Goal: Transaction & Acquisition: Purchase product/service

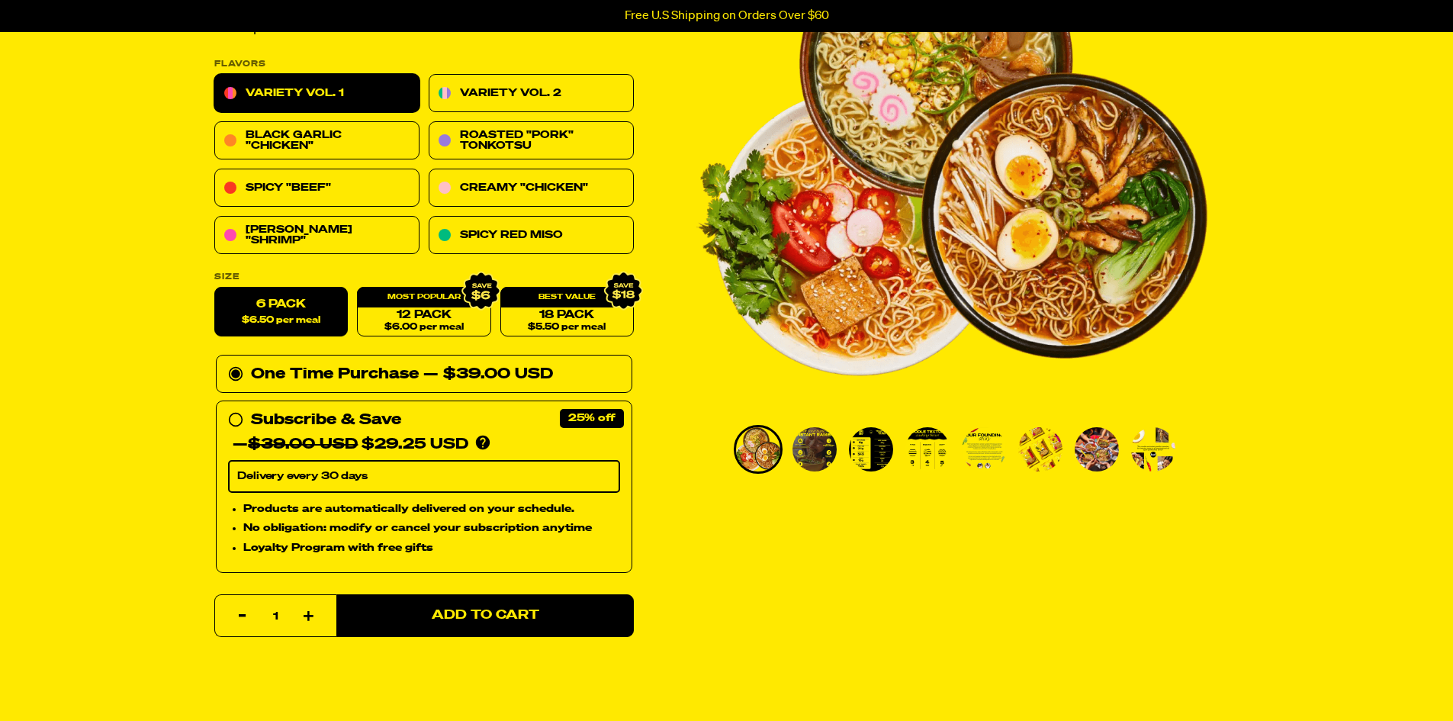
scroll to position [153, 0]
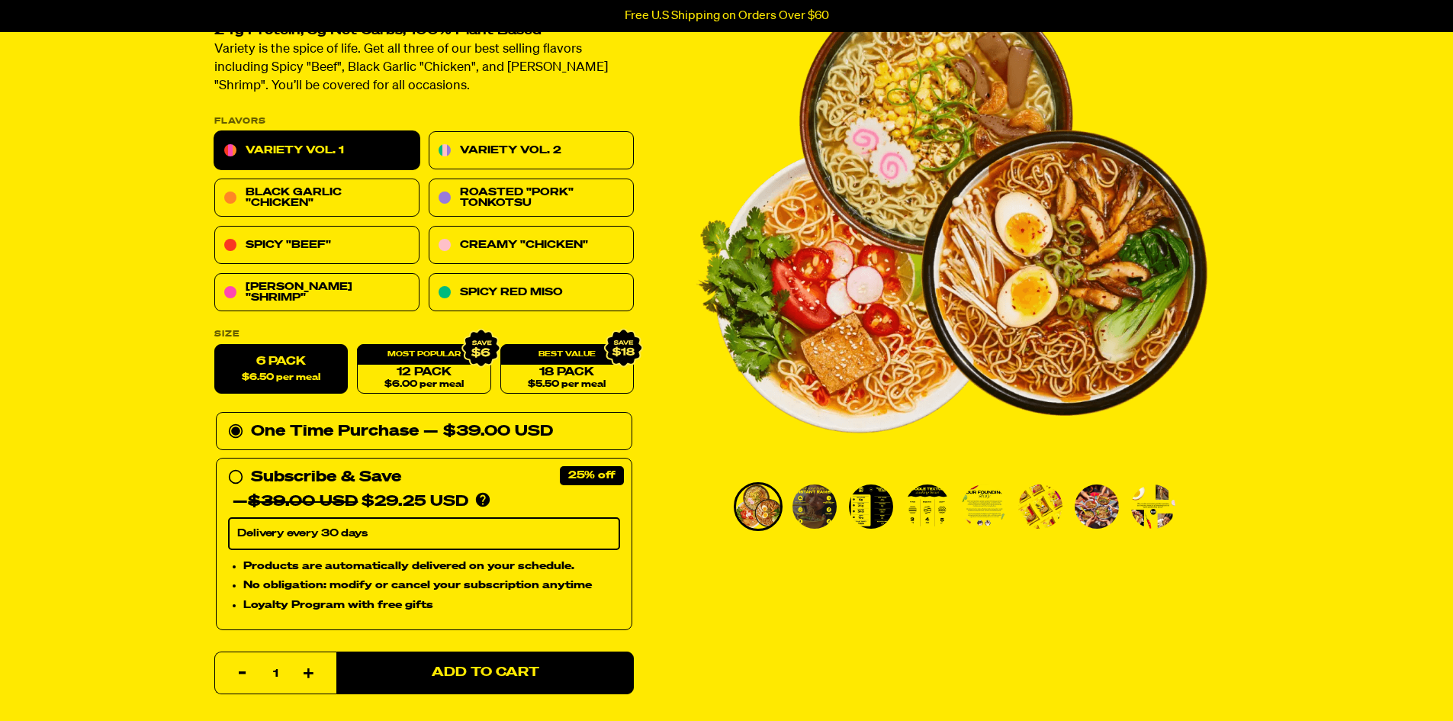
click at [938, 512] on img "Go to slide 4" at bounding box center [927, 506] width 44 height 44
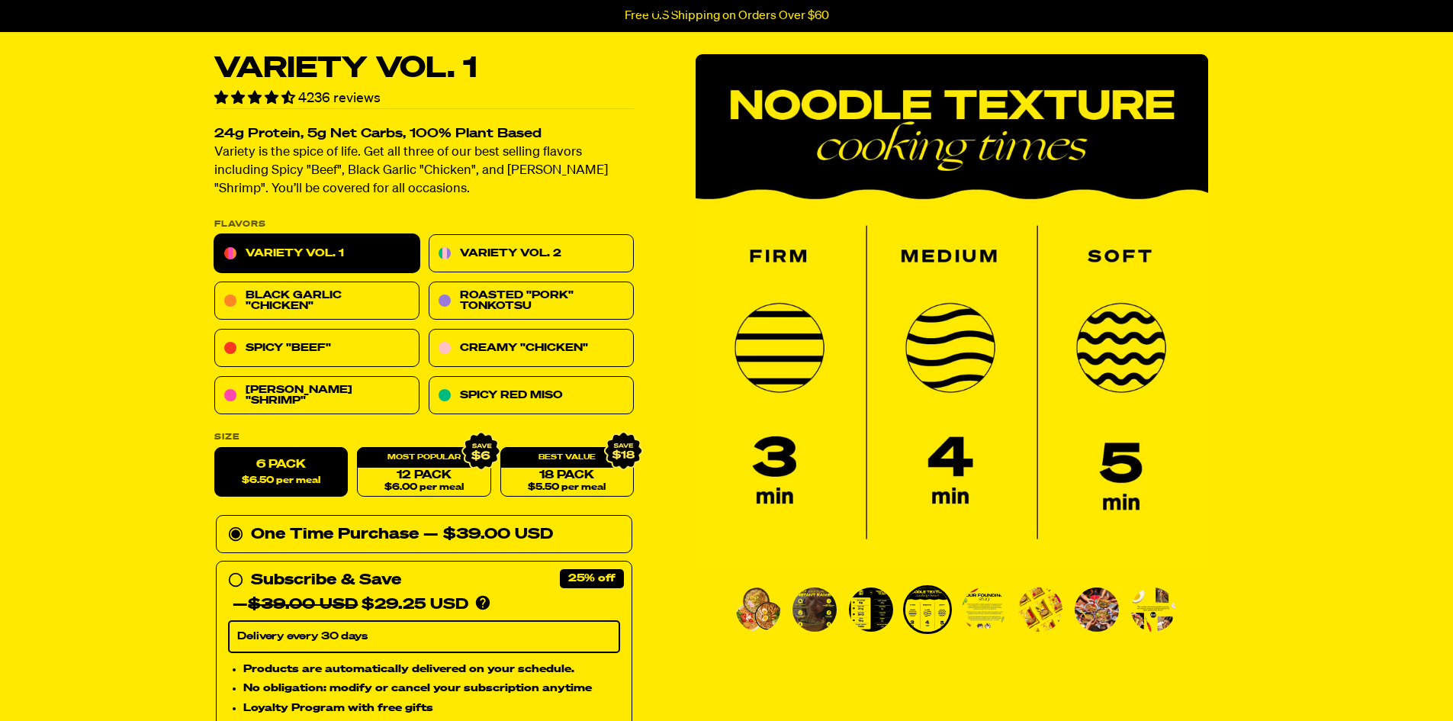
scroll to position [76, 0]
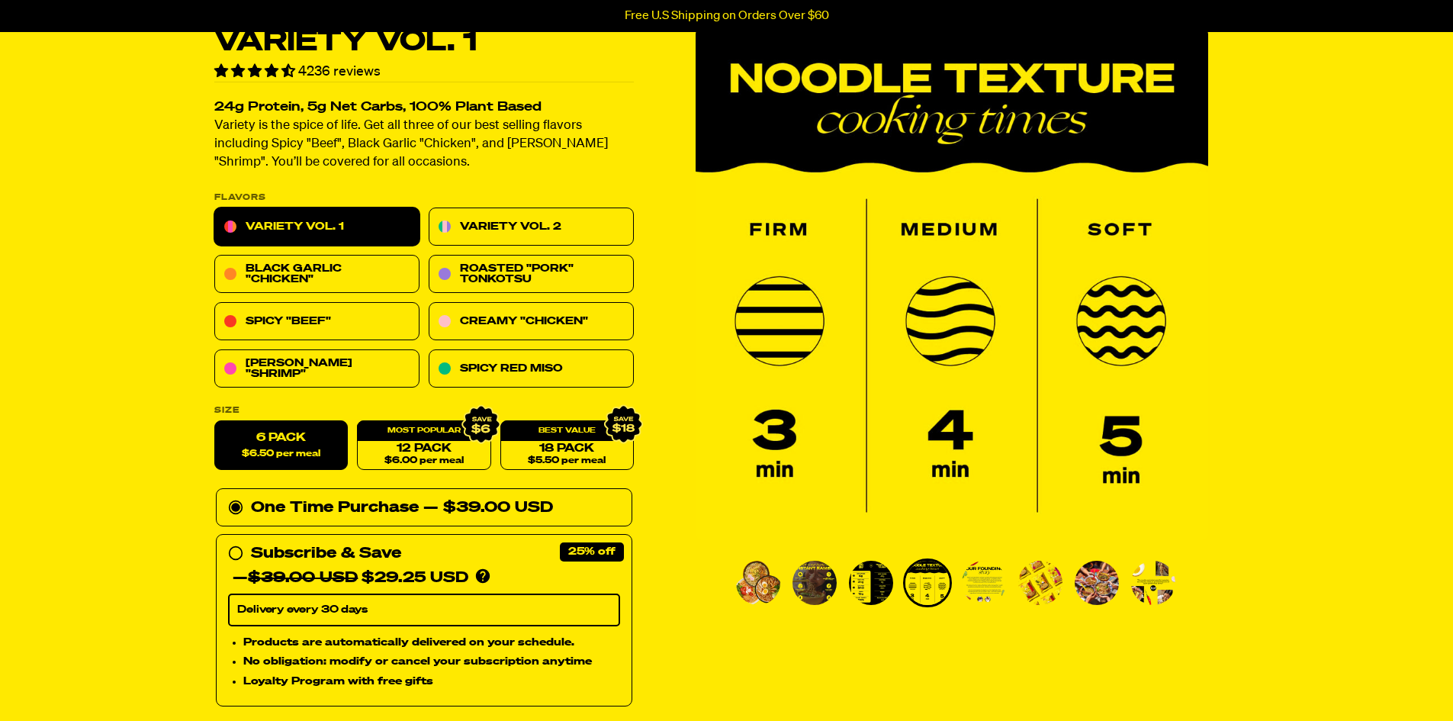
click at [1035, 589] on img "Go to slide 6" at bounding box center [1040, 583] width 44 height 44
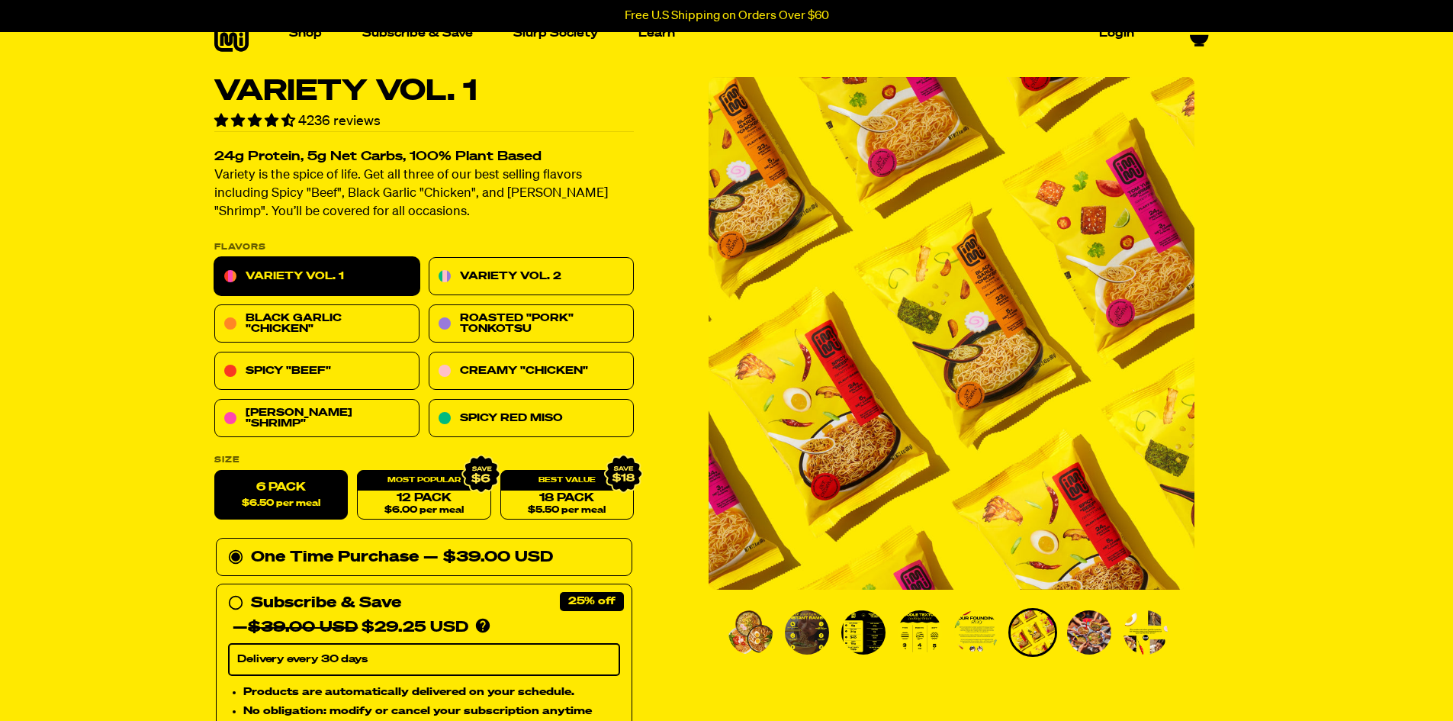
scroll to position [0, 0]
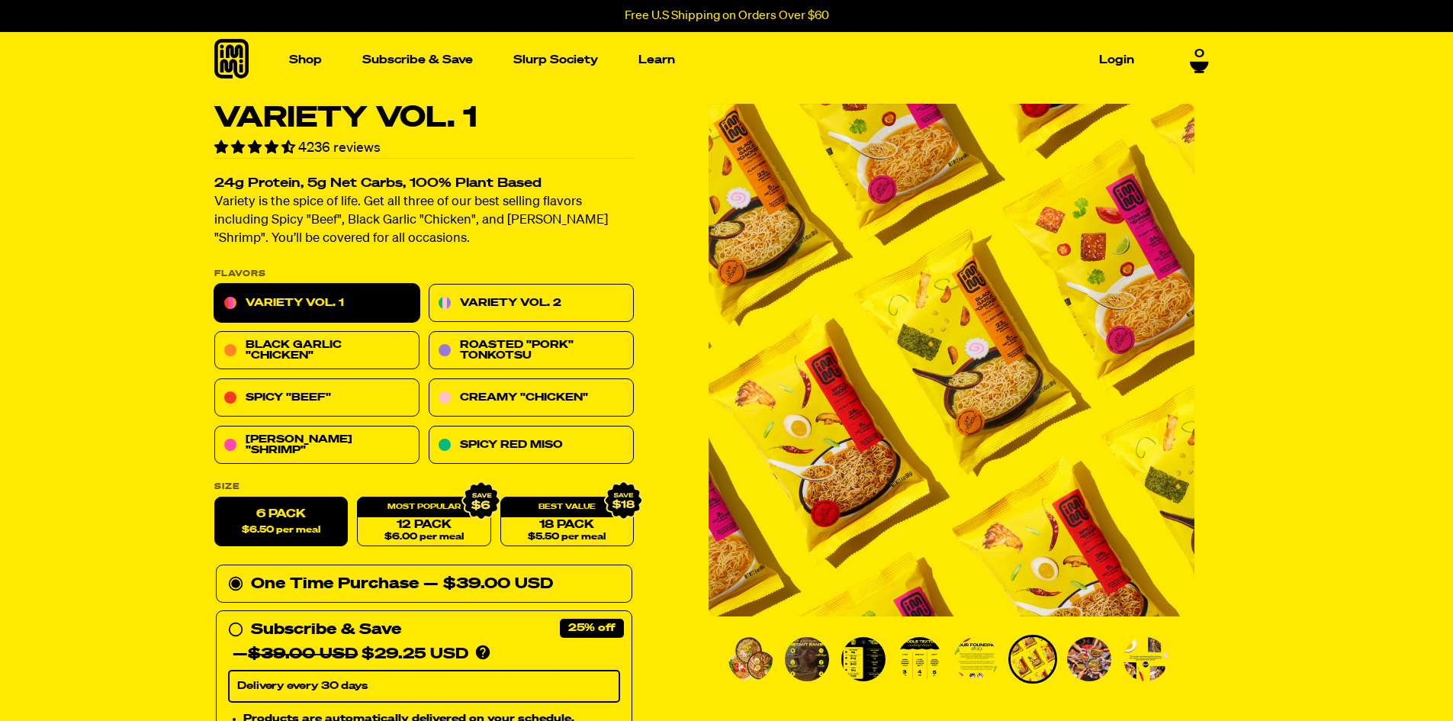
click at [300, 296] on link "Variety Vol. 1" at bounding box center [316, 304] width 205 height 38
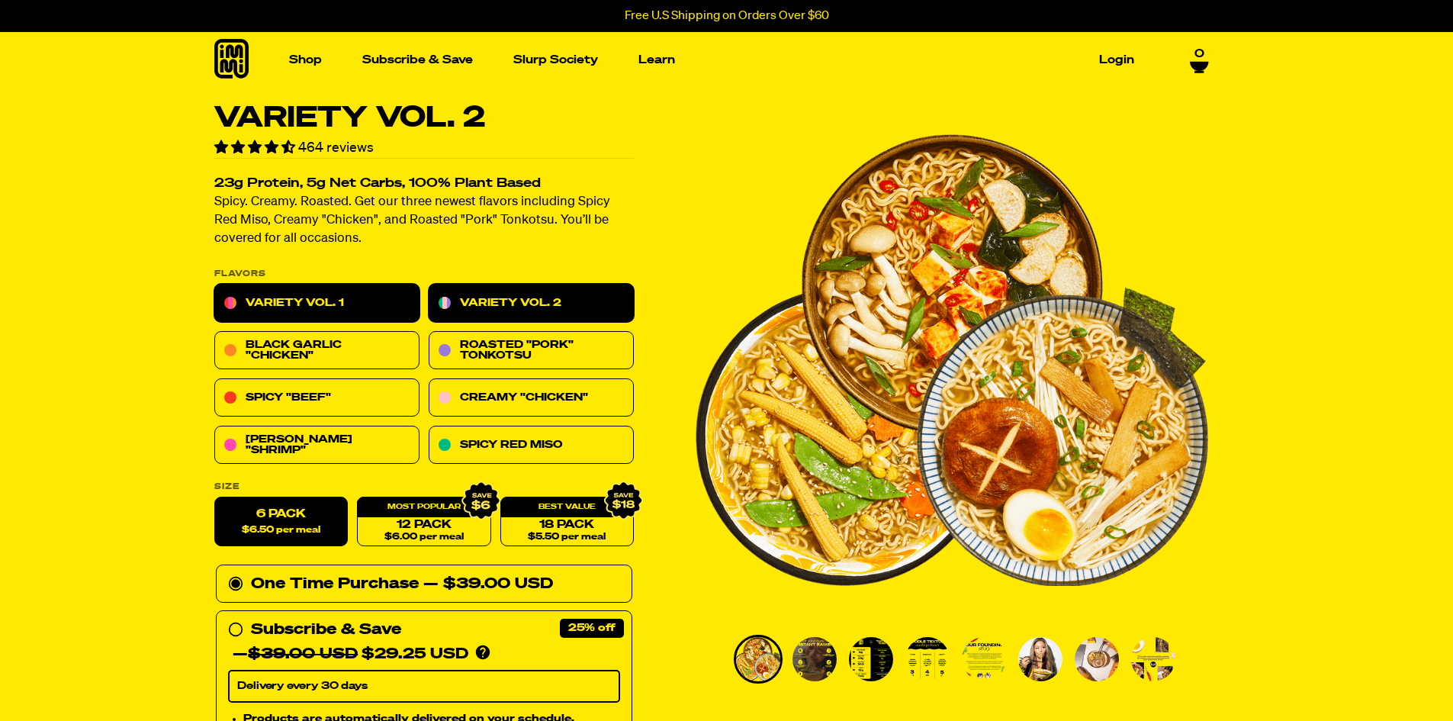
click at [325, 309] on link "Variety Vol. 1" at bounding box center [316, 304] width 205 height 38
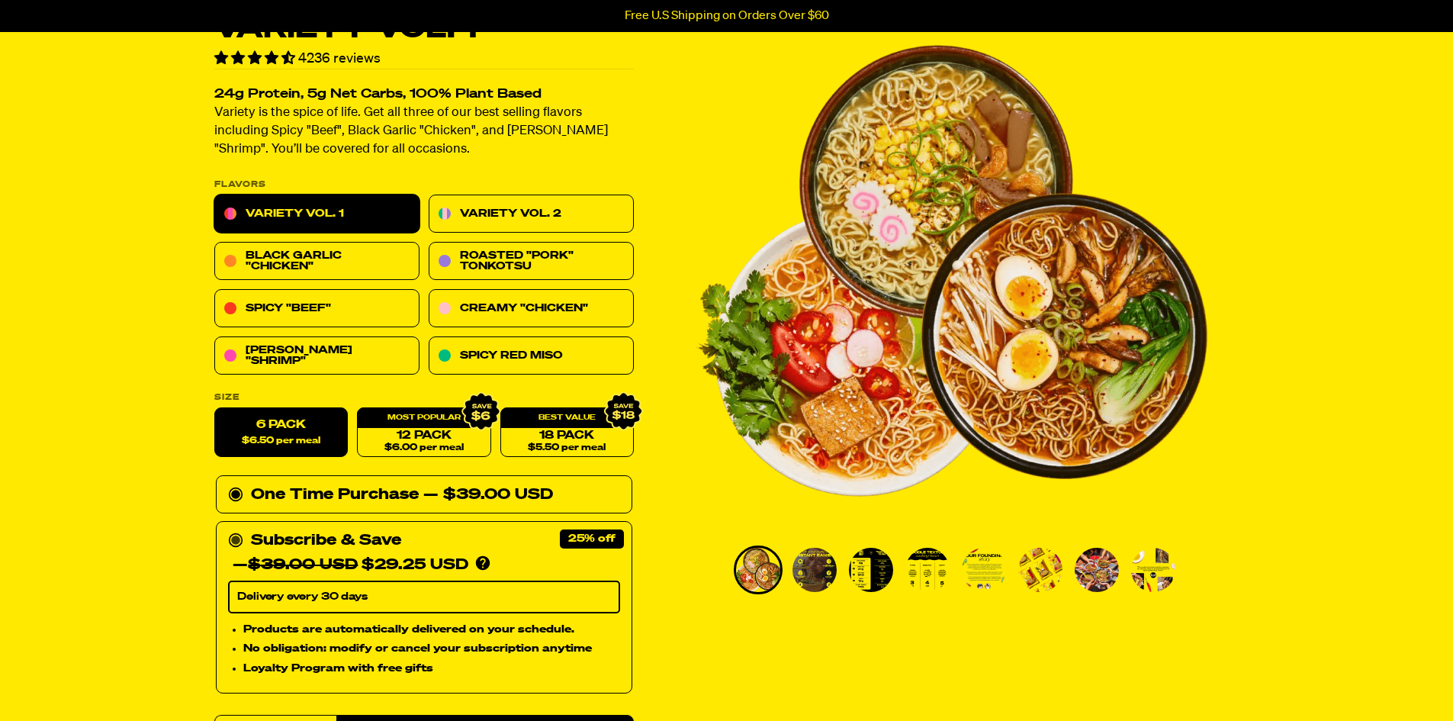
scroll to position [153, 0]
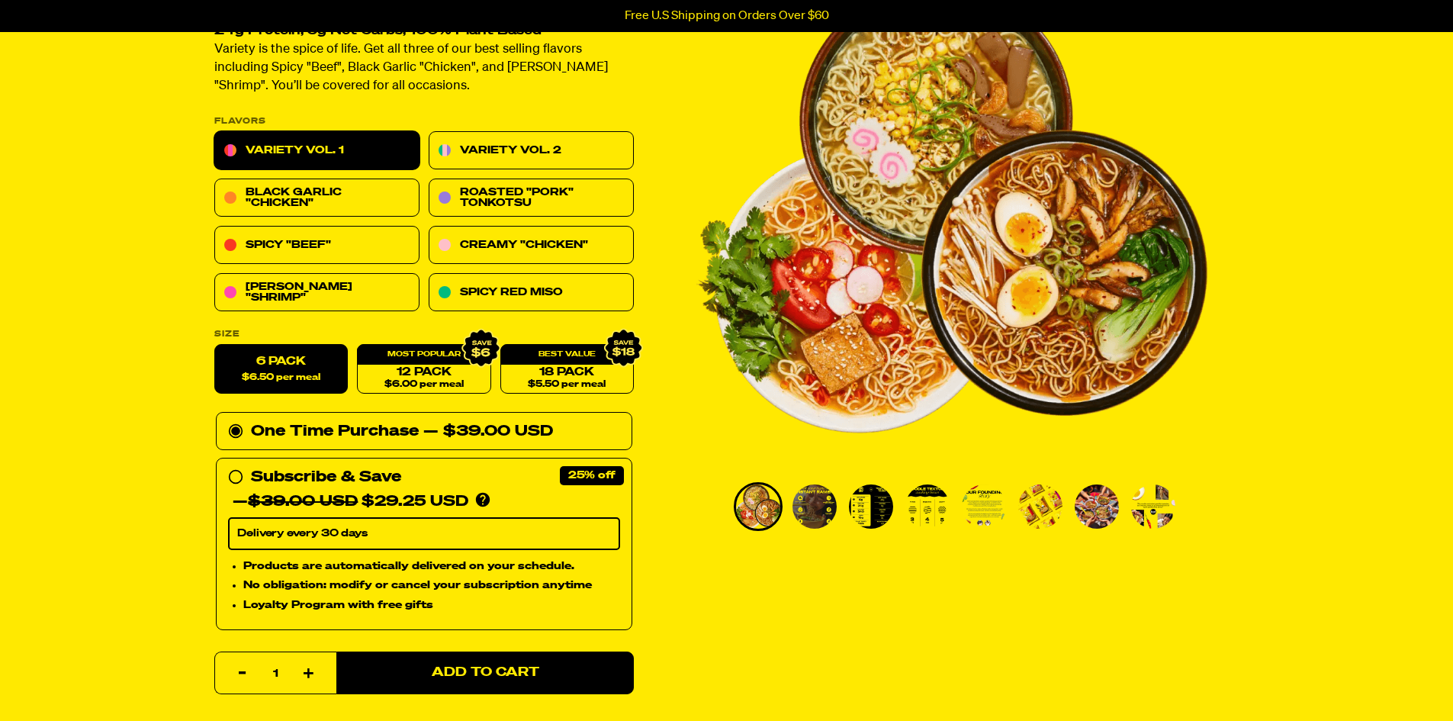
click at [642, 368] on div "Variety Vol. 1 4236 reviews 24g Protein, 5g Net Carbs, 100% Plant Based Variety…" at bounding box center [727, 674] width 1098 height 1447
click at [545, 370] on link "18 Pack $5.50 per meal" at bounding box center [566, 370] width 133 height 50
radio input "false"
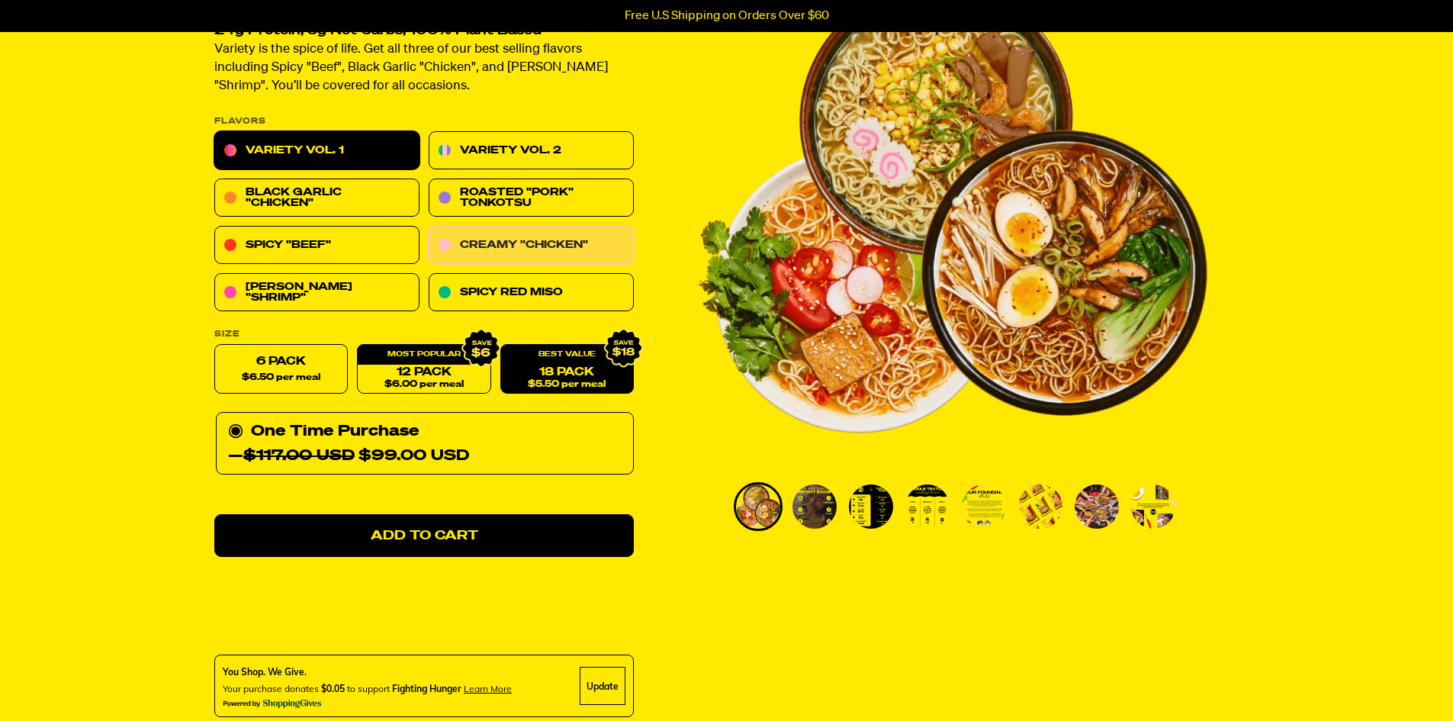
click at [497, 242] on link "Creamy "Chicken"" at bounding box center [531, 246] width 205 height 38
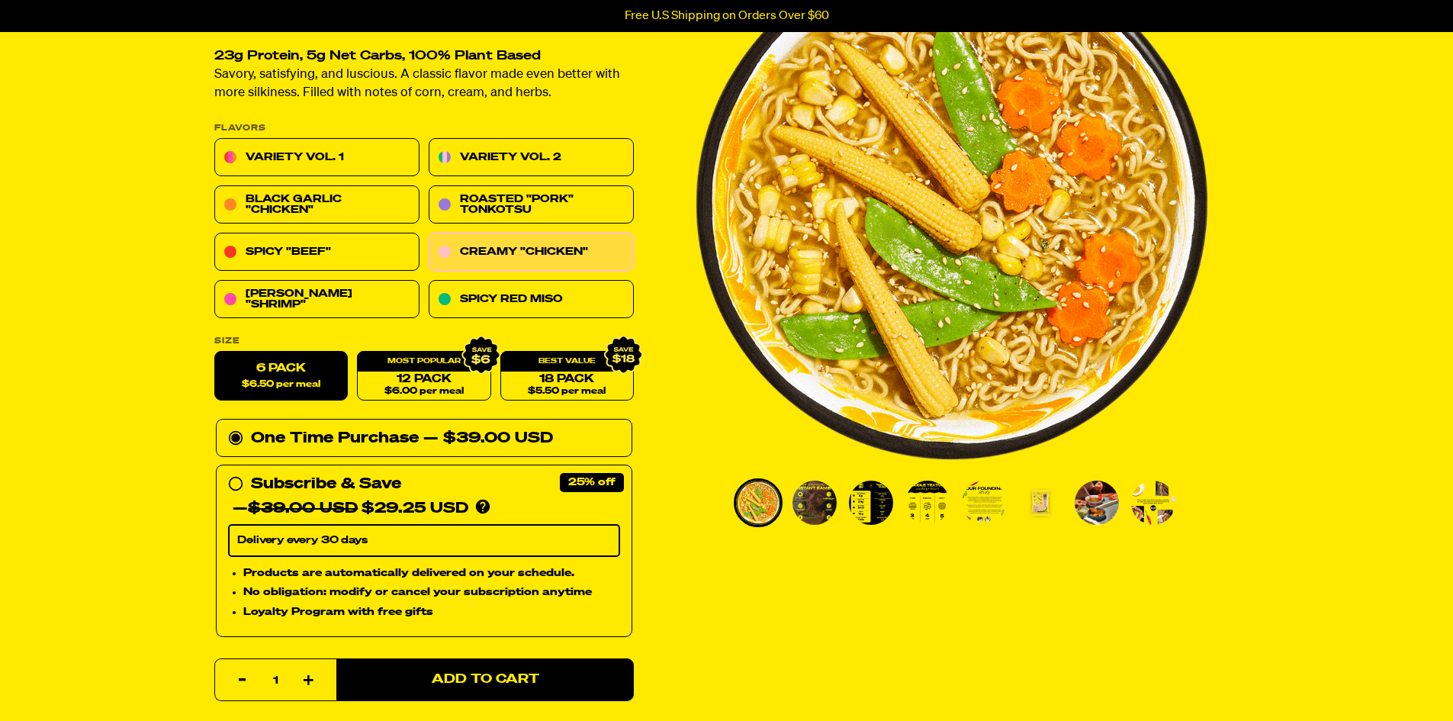
scroll to position [153, 0]
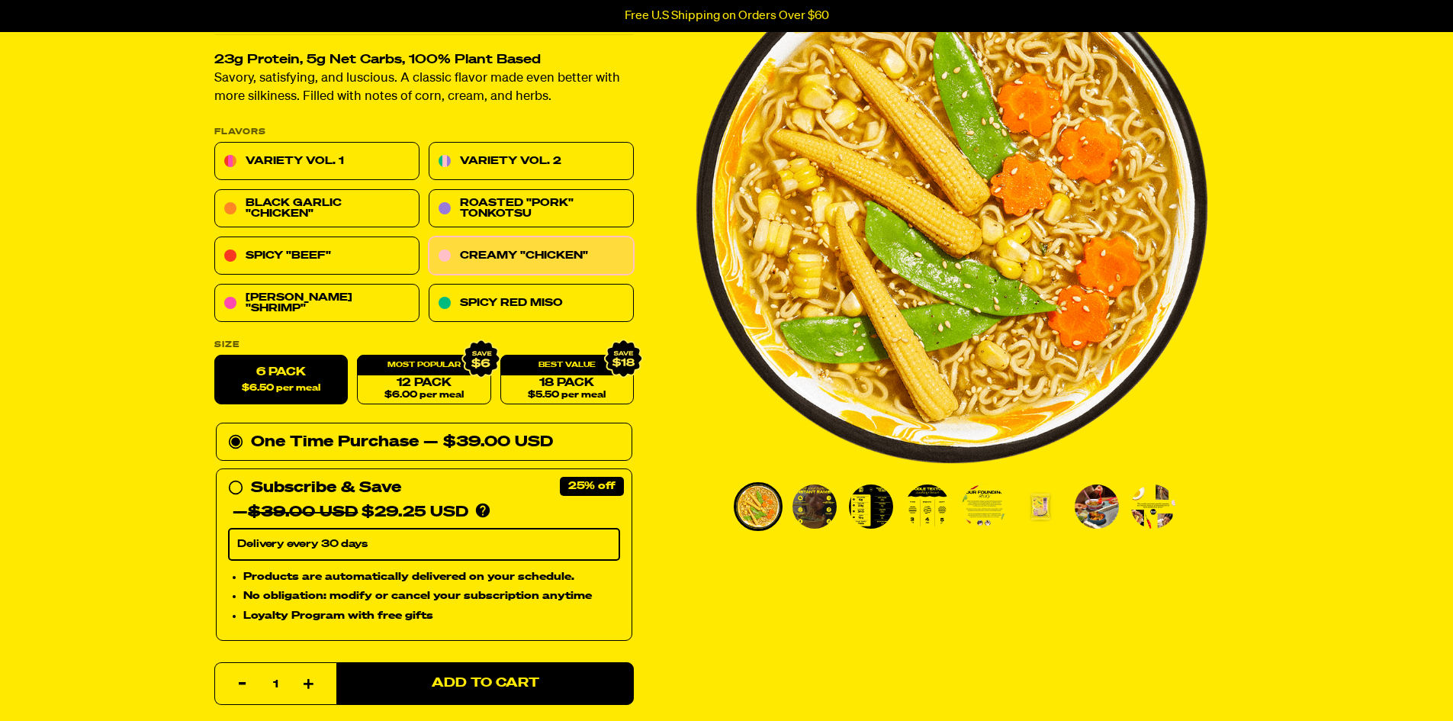
click at [873, 514] on img "Go to slide 3" at bounding box center [871, 506] width 44 height 44
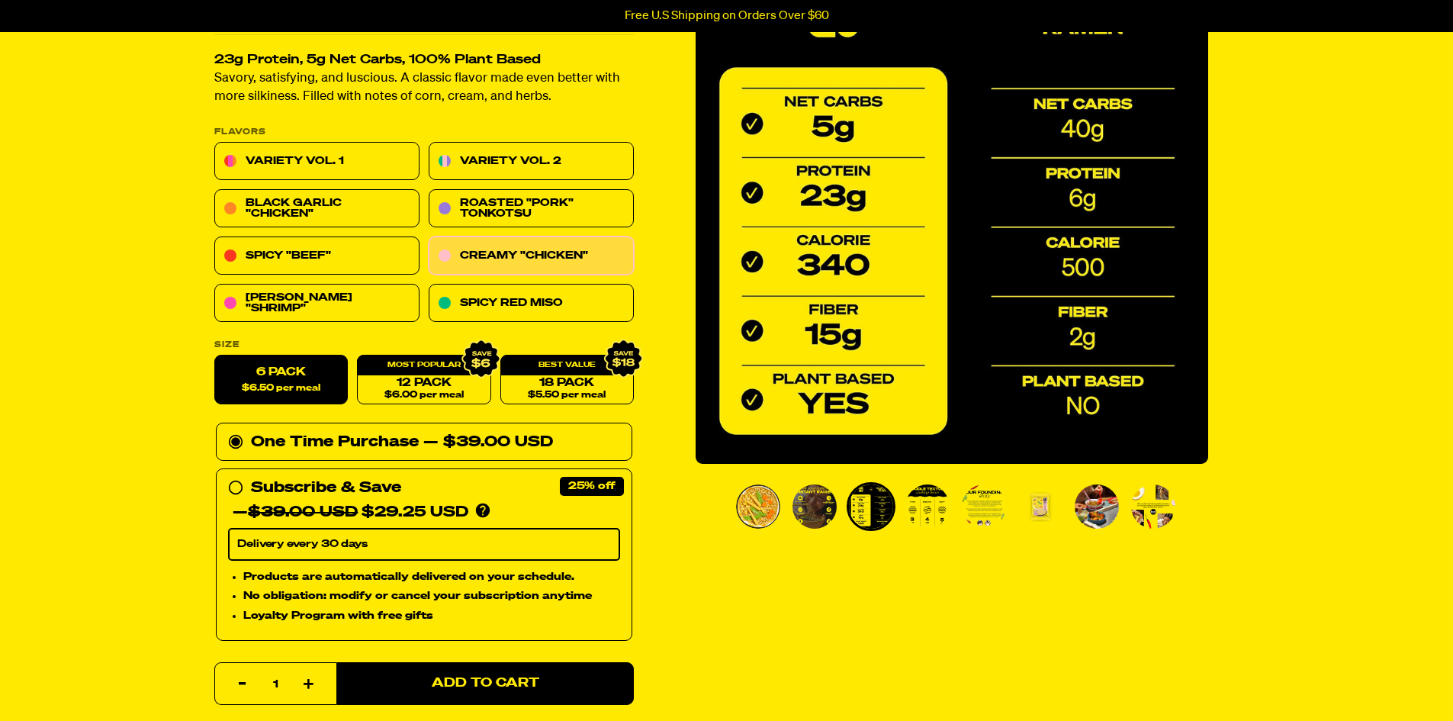
click at [921, 521] on img "Go to slide 4" at bounding box center [927, 506] width 44 height 44
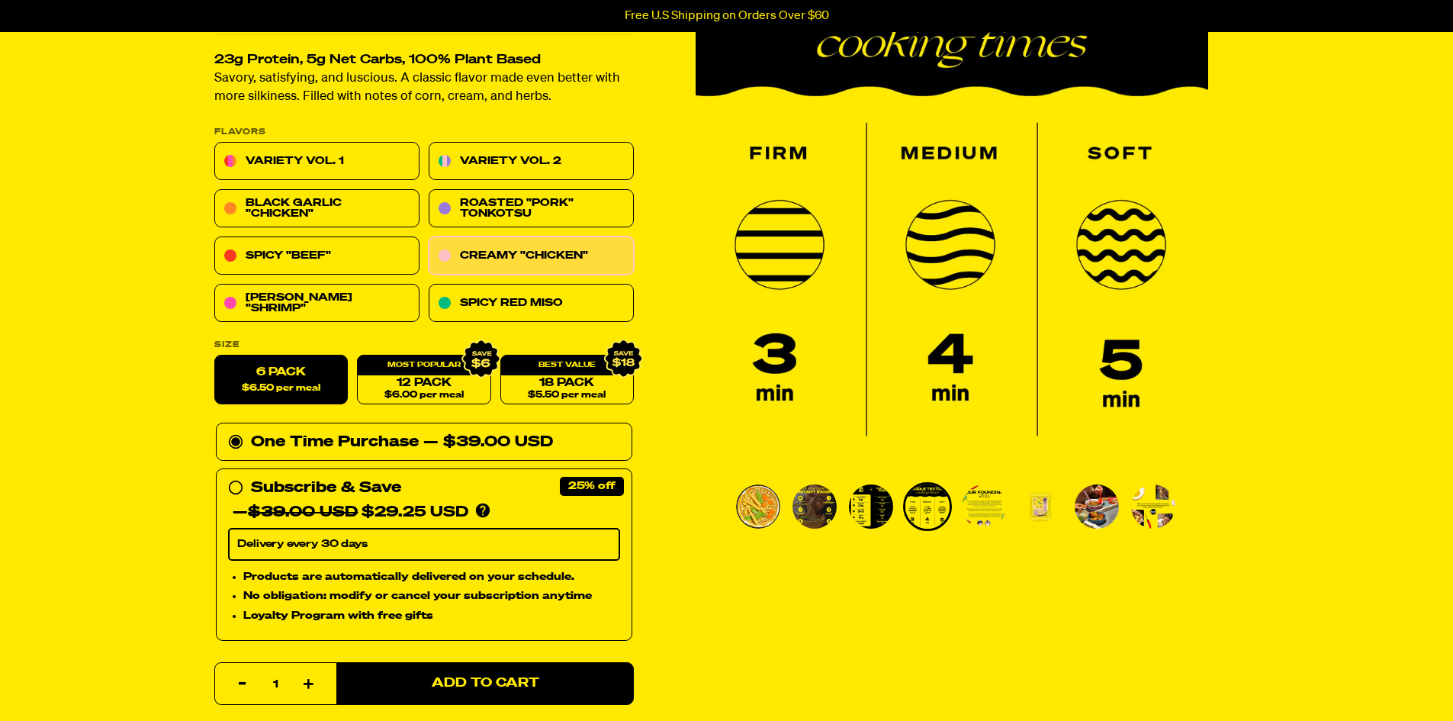
click at [973, 516] on img "Go to slide 5" at bounding box center [984, 506] width 44 height 44
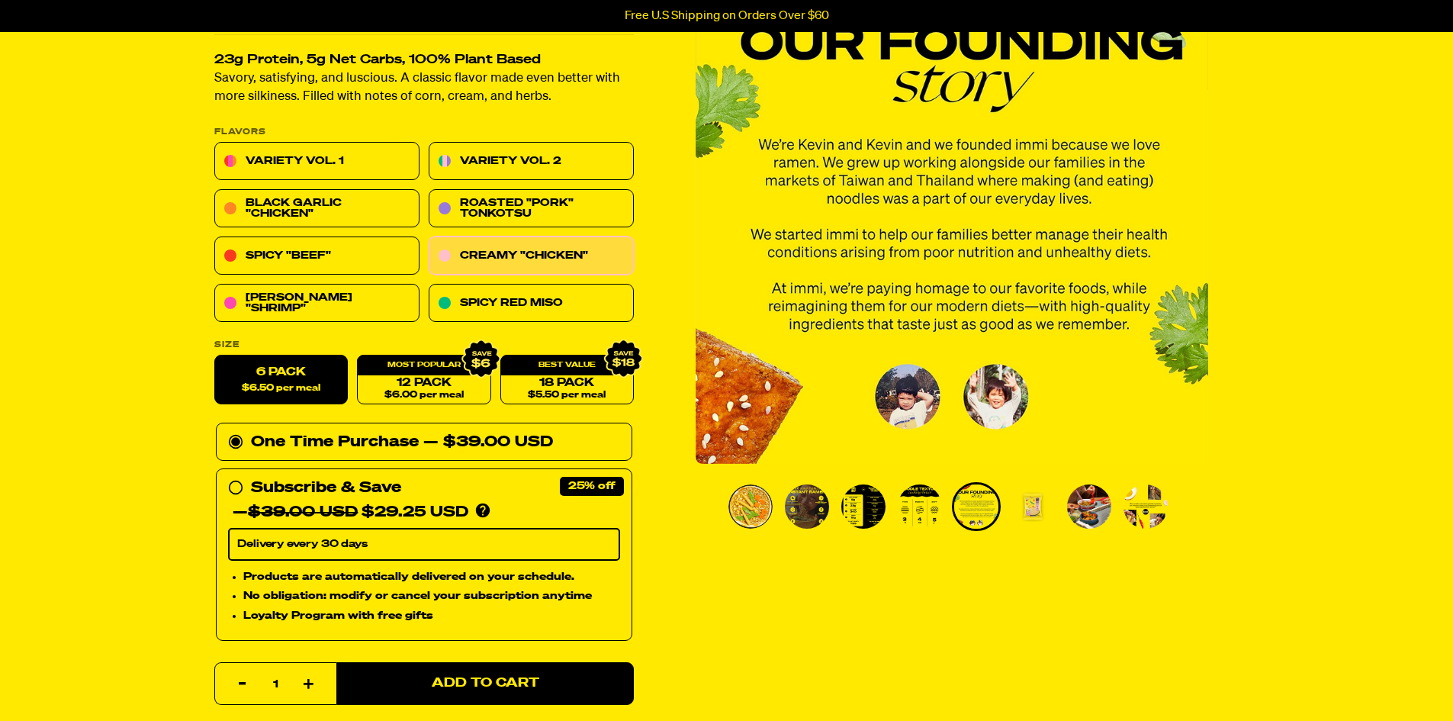
click at [1043, 516] on img "Go to slide 6" at bounding box center [1033, 506] width 44 height 44
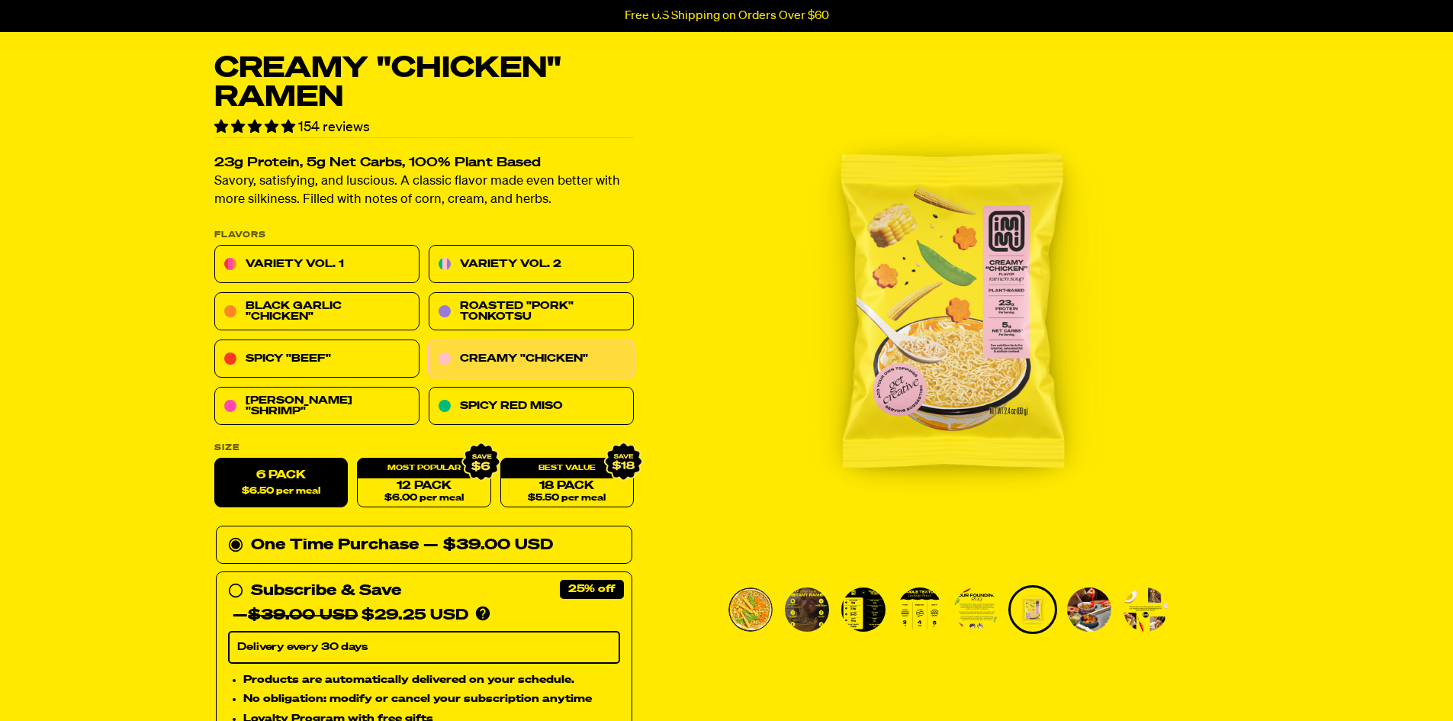
scroll to position [76, 0]
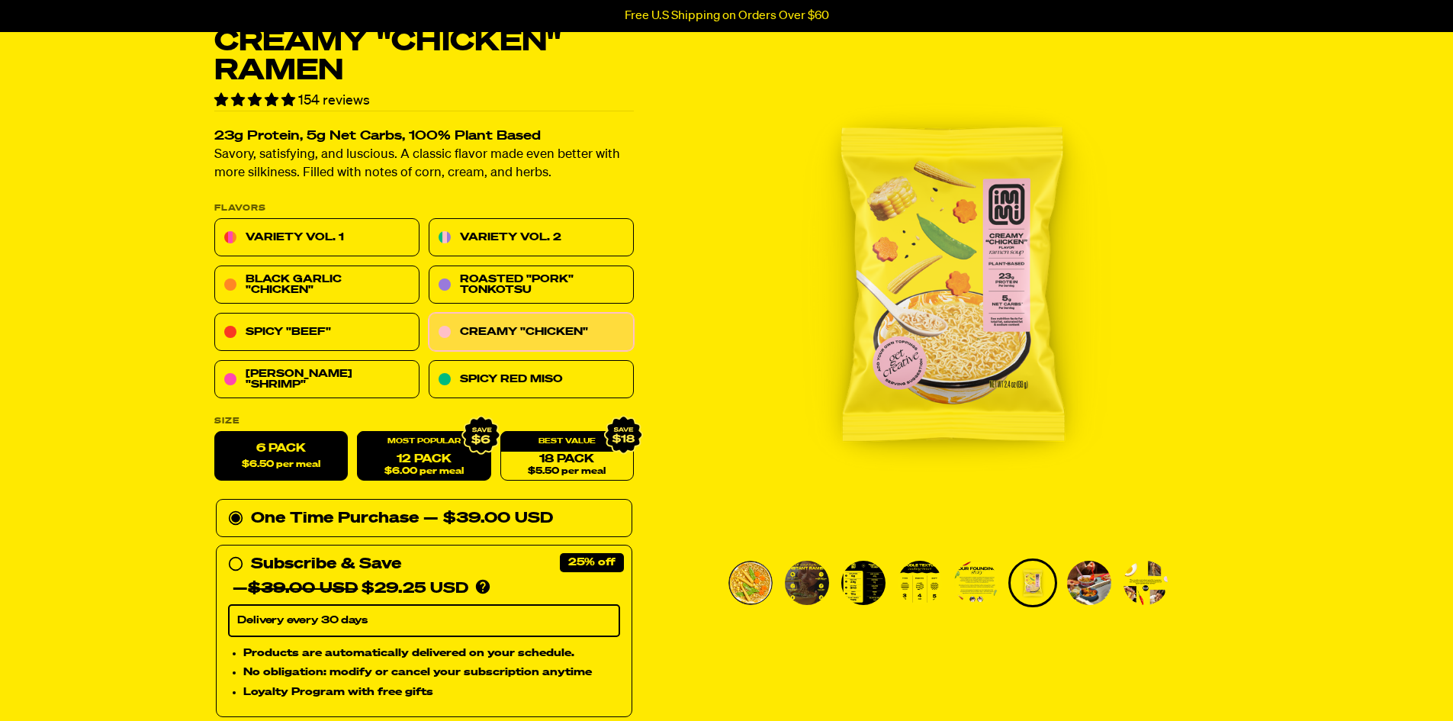
click at [429, 447] on div "12 Pack $6.00 per meal" at bounding box center [423, 457] width 133 height 50
click at [434, 467] on span "$6.00 per meal" at bounding box center [423, 472] width 79 height 10
radio input "false"
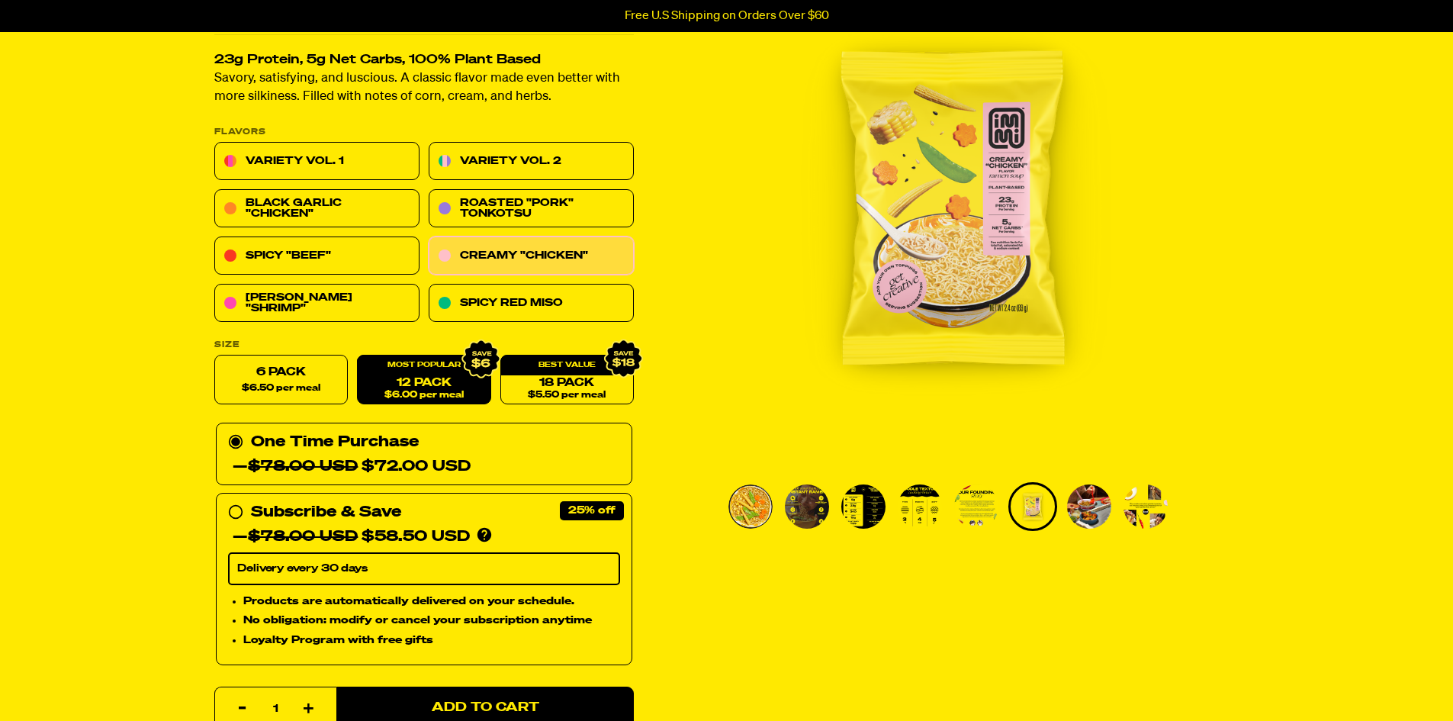
scroll to position [229, 0]
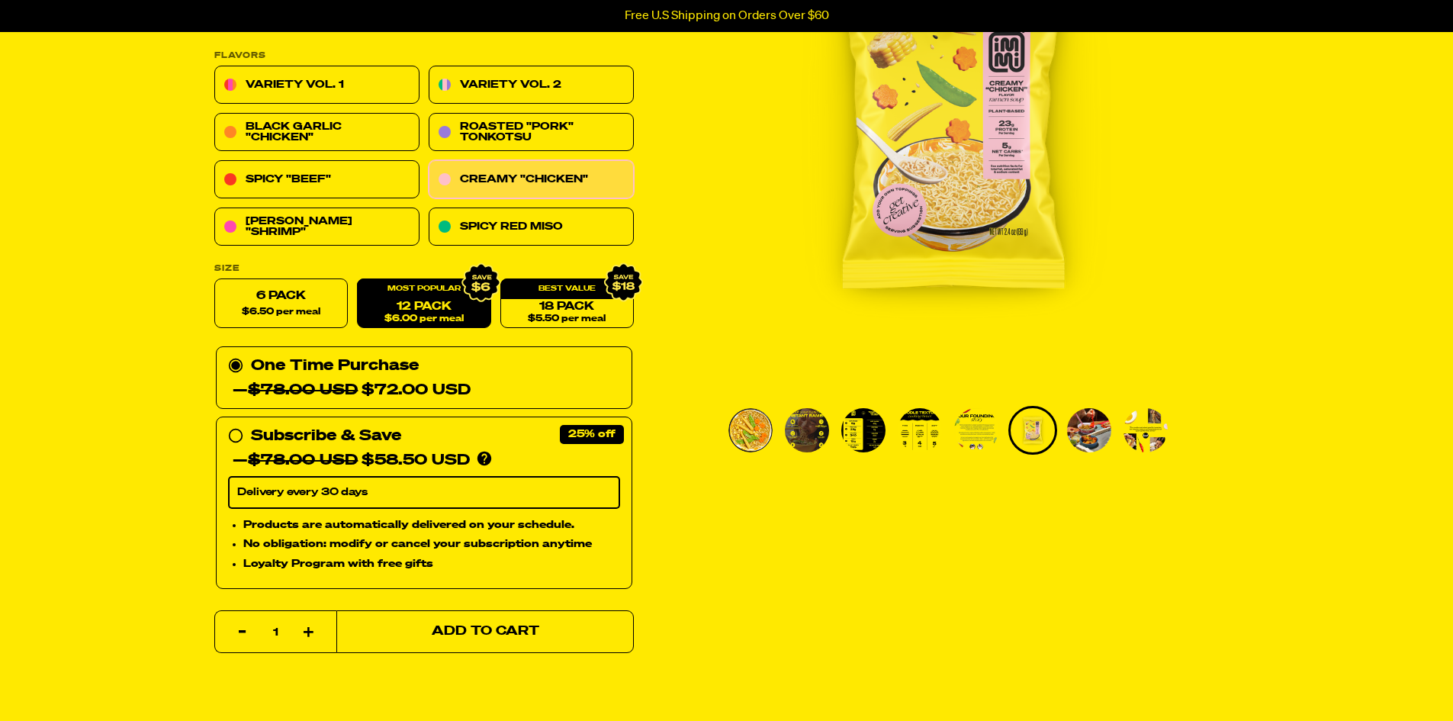
drag, startPoint x: 480, startPoint y: 633, endPoint x: 371, endPoint y: 626, distance: 109.4
click at [480, 632] on span "Add to Cart" at bounding box center [485, 632] width 108 height 13
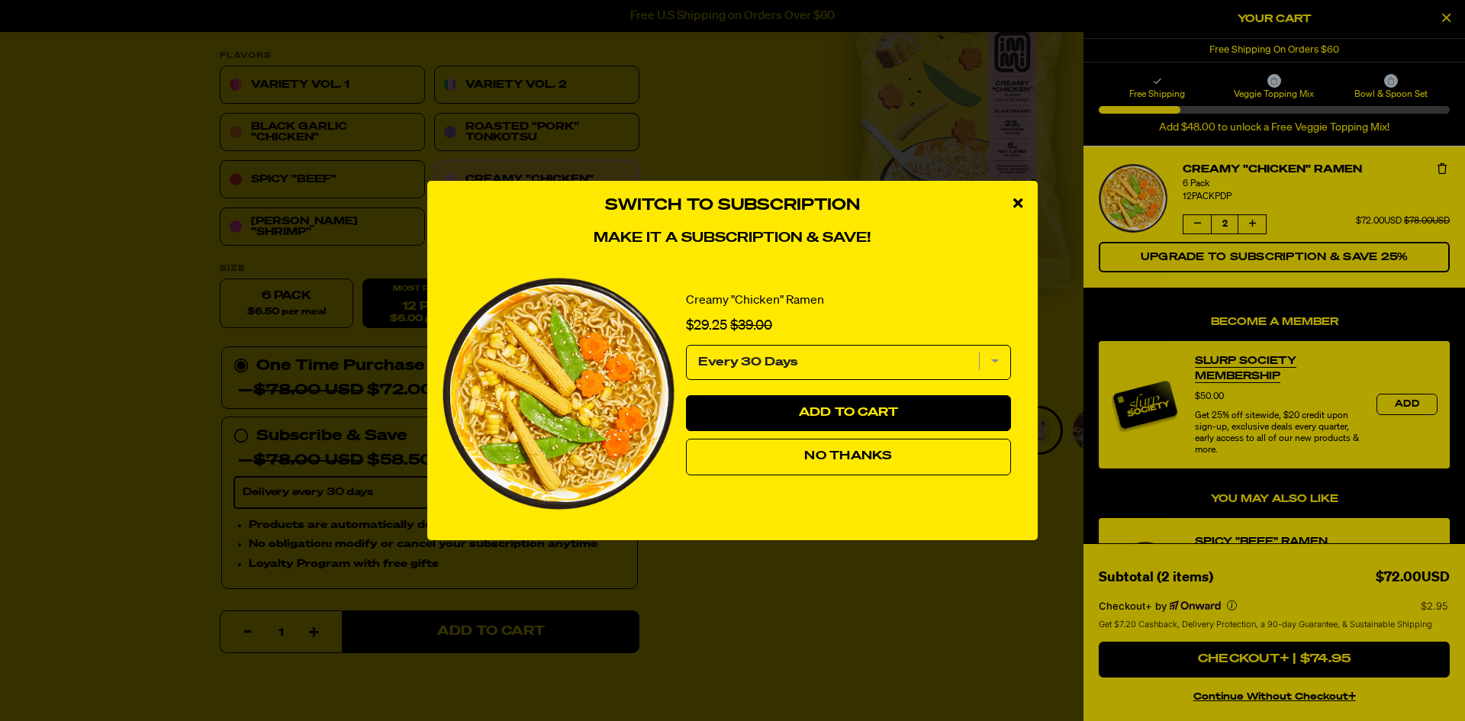
click at [883, 455] on span "No Thanks" at bounding box center [848, 456] width 88 height 12
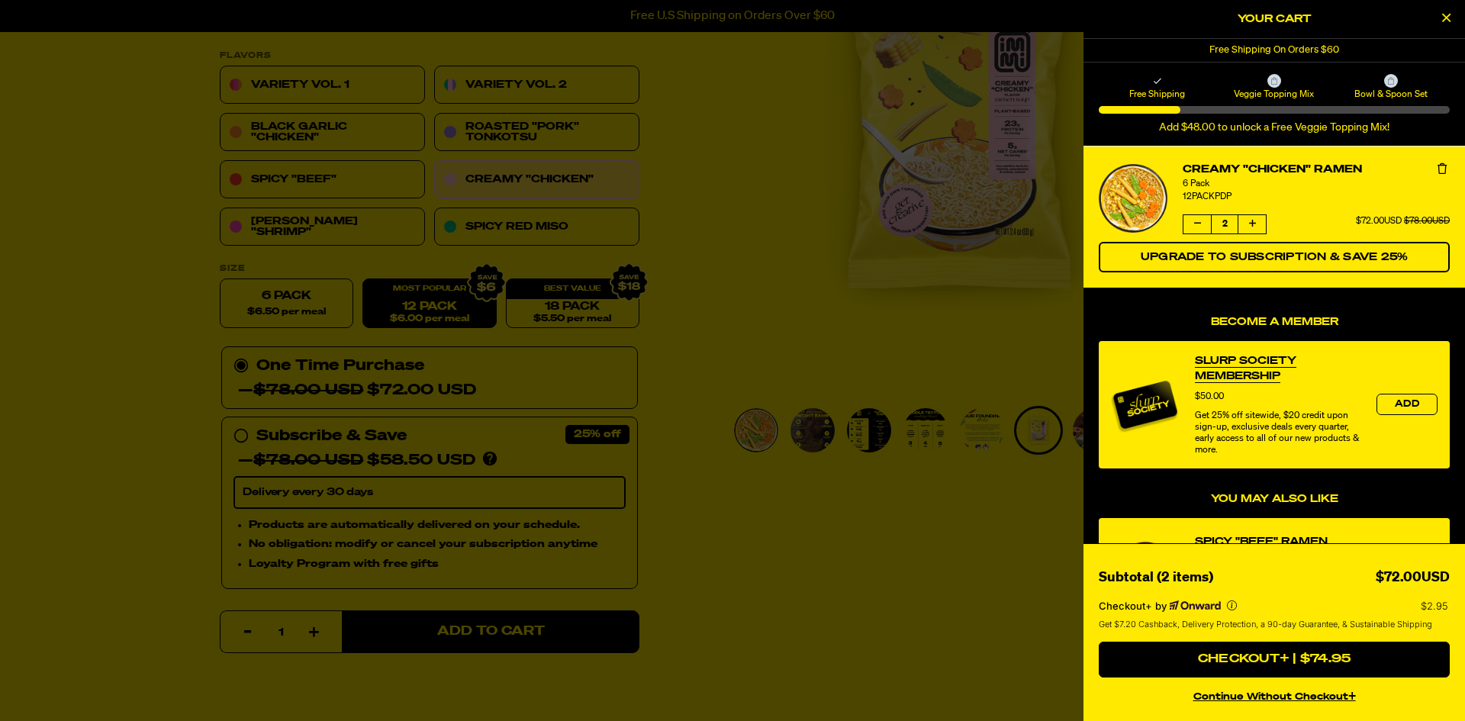
click at [778, 257] on div at bounding box center [732, 360] width 1465 height 721
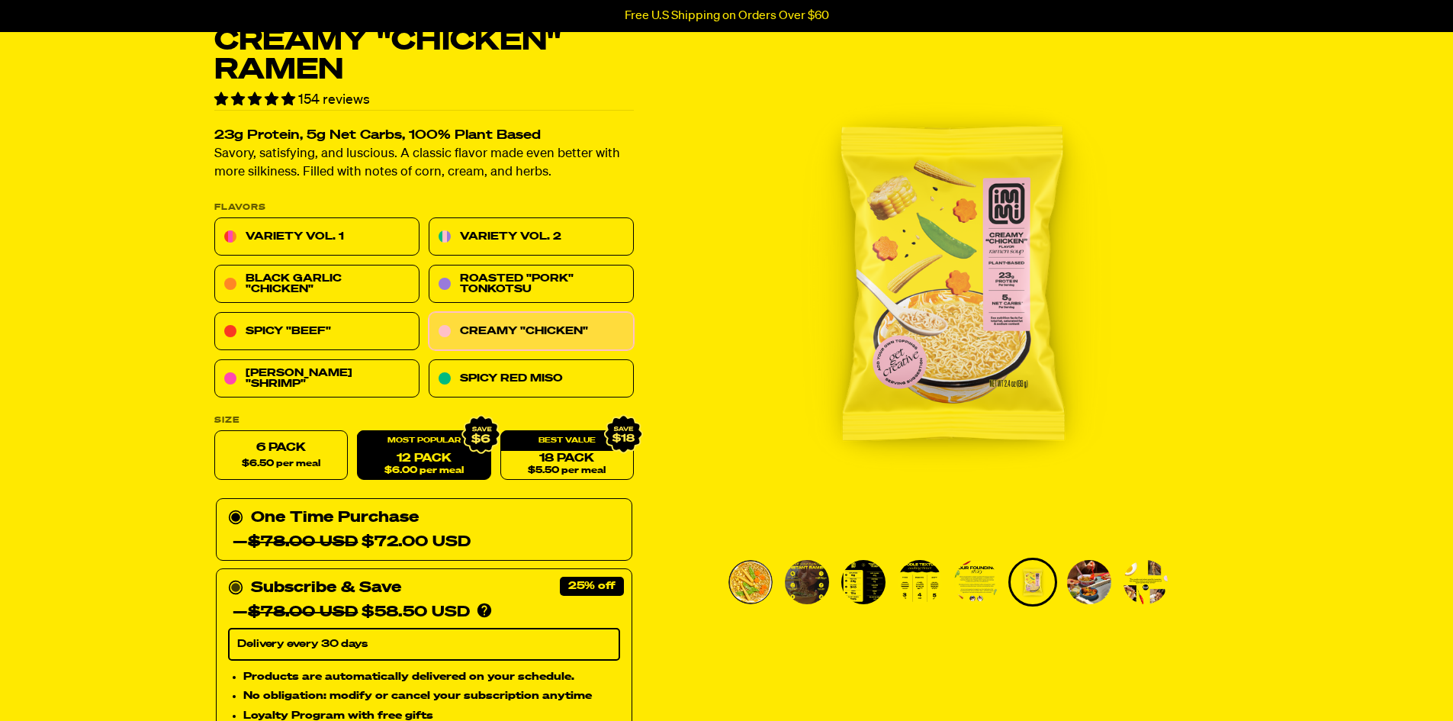
scroll to position [76, 0]
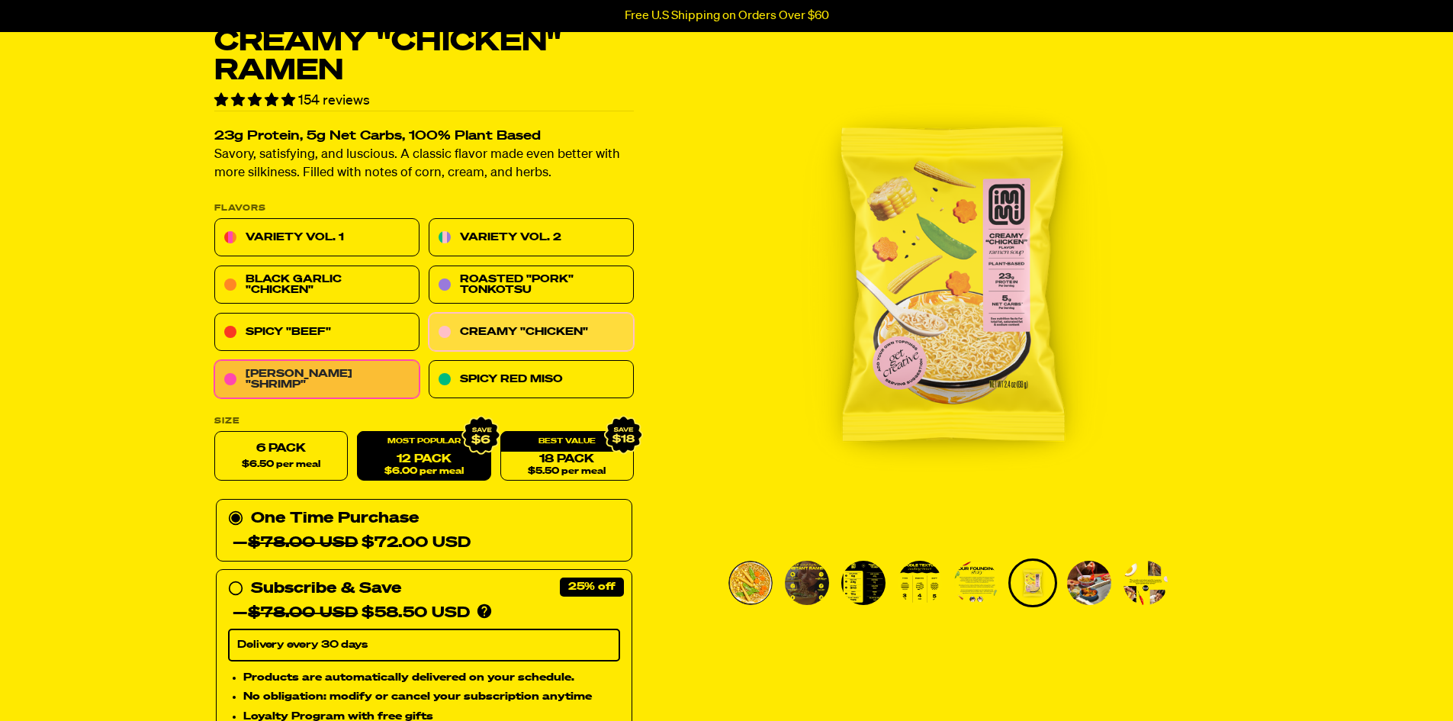
click at [317, 381] on link "Tom Yum "Shrimp"" at bounding box center [316, 380] width 205 height 38
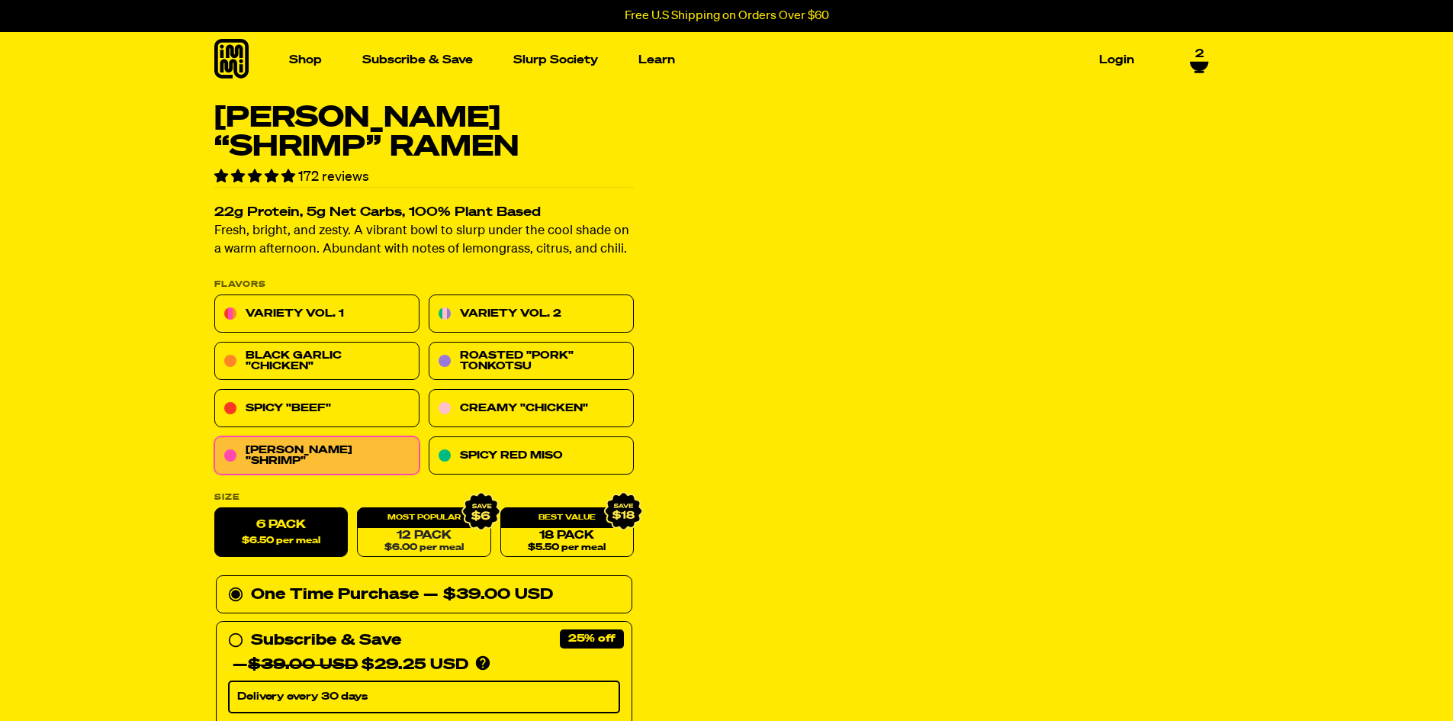
click at [440, 536] on link "12 Pack $6.00 per meal" at bounding box center [423, 533] width 133 height 50
radio input "false"
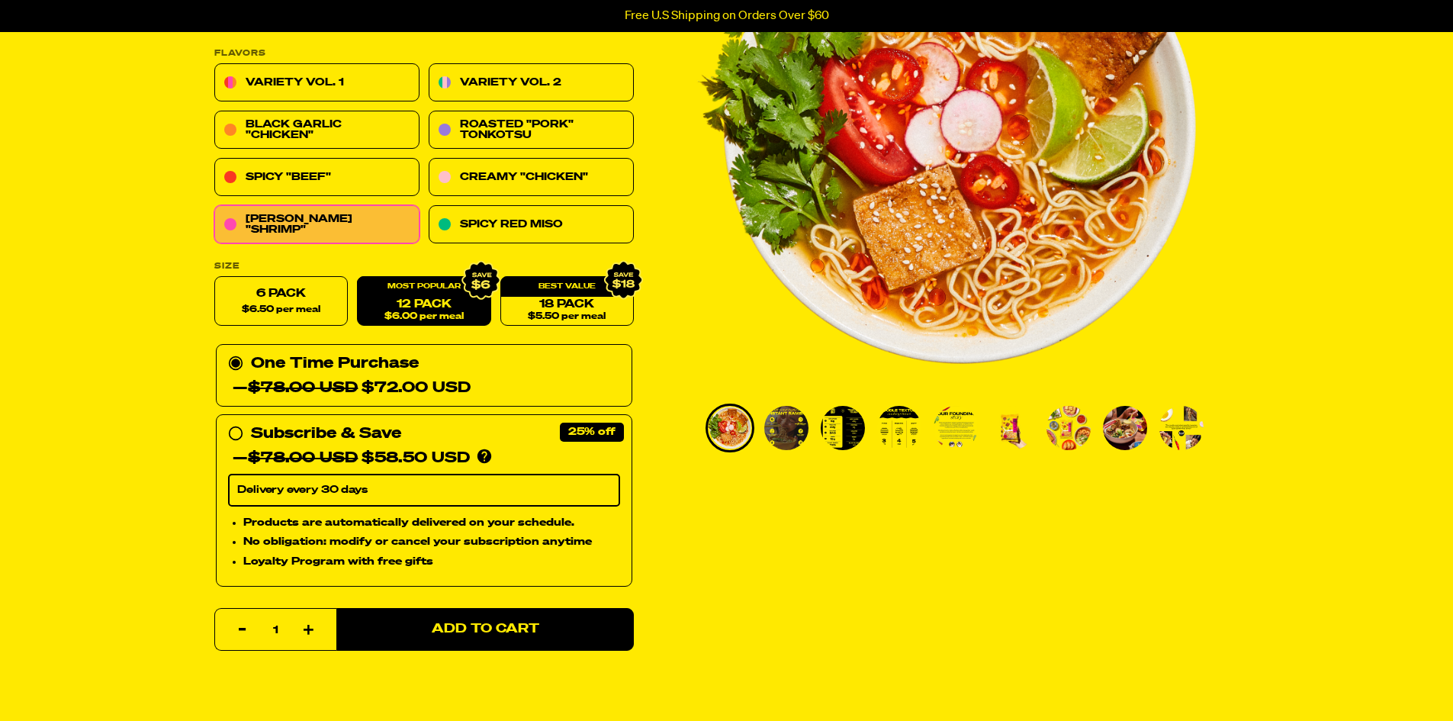
scroll to position [381, 0]
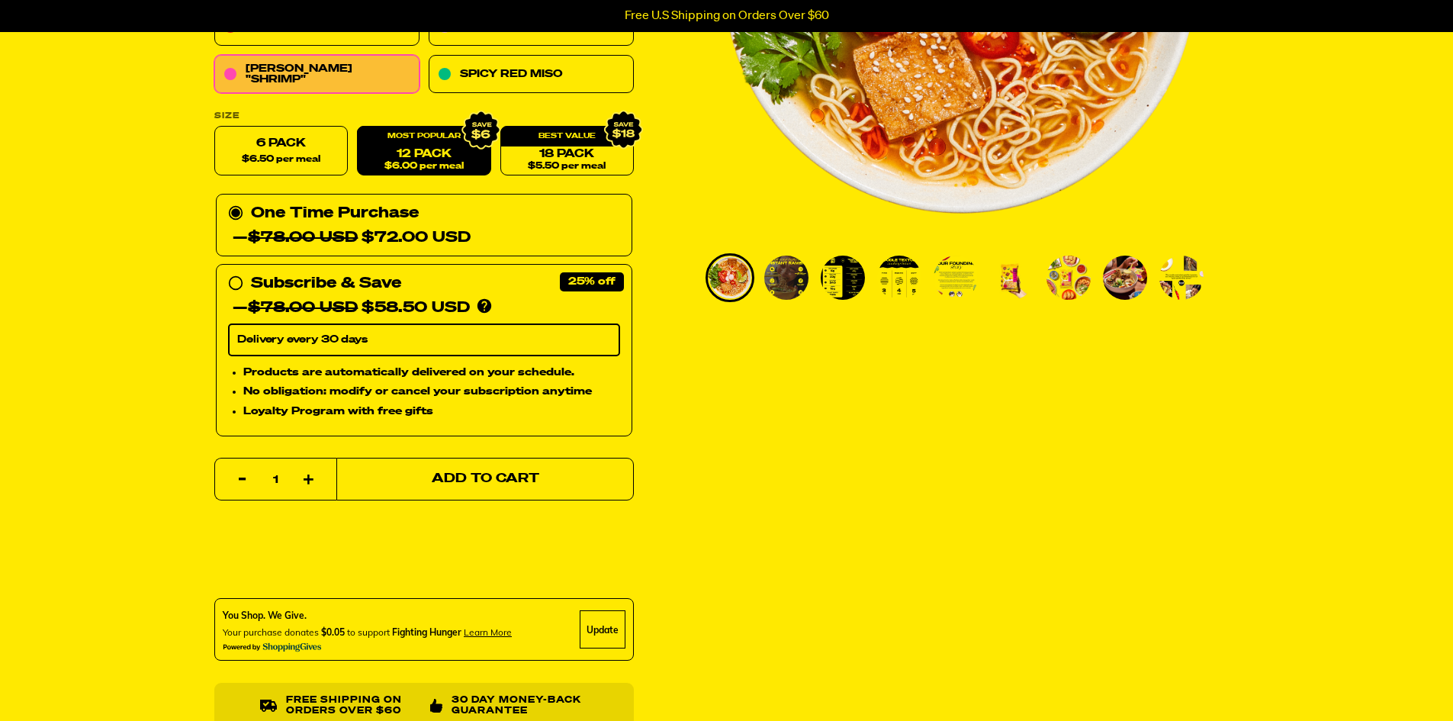
click at [526, 487] on button "Add to Cart" at bounding box center [485, 479] width 298 height 43
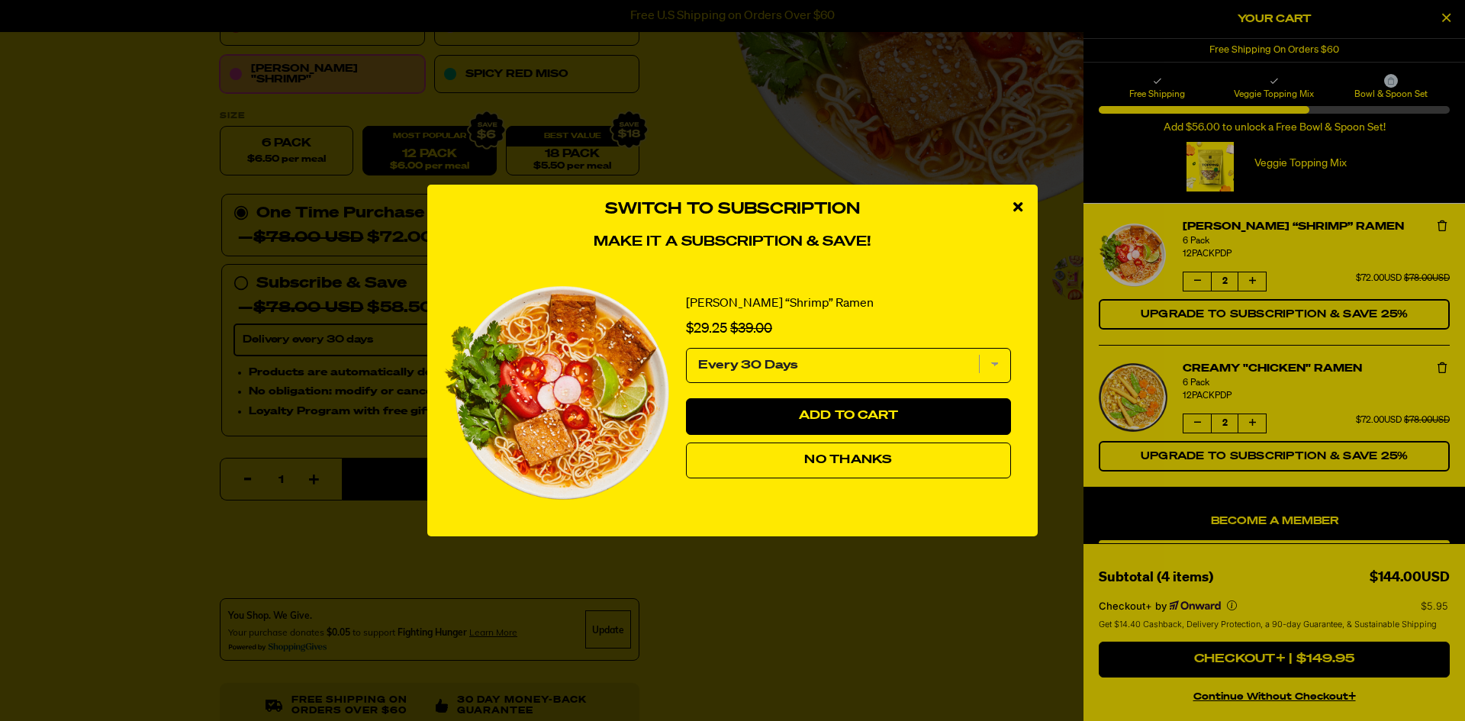
click at [1018, 198] on div "close modal" at bounding box center [1018, 208] width 40 height 46
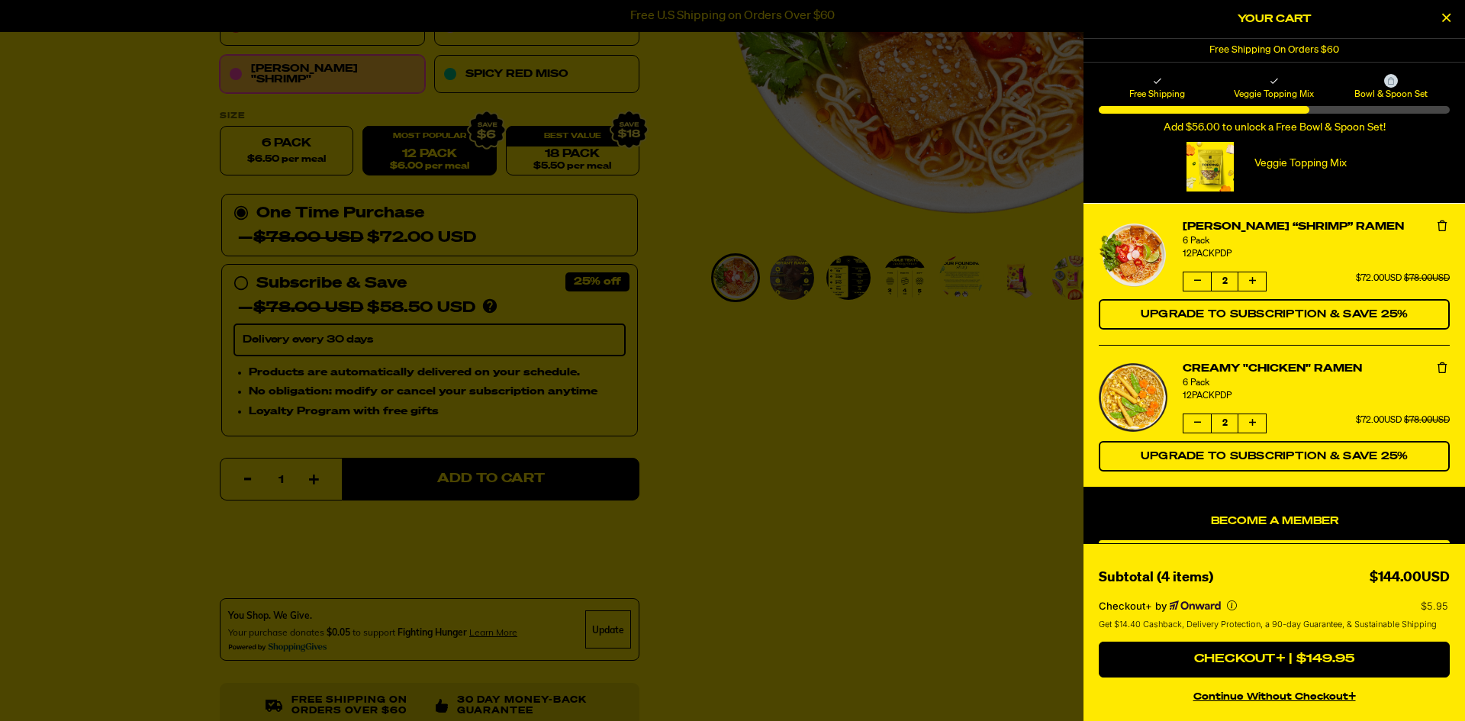
drag, startPoint x: 757, startPoint y: 532, endPoint x: 692, endPoint y: 537, distance: 65.8
click at [756, 531] on div at bounding box center [732, 360] width 1465 height 721
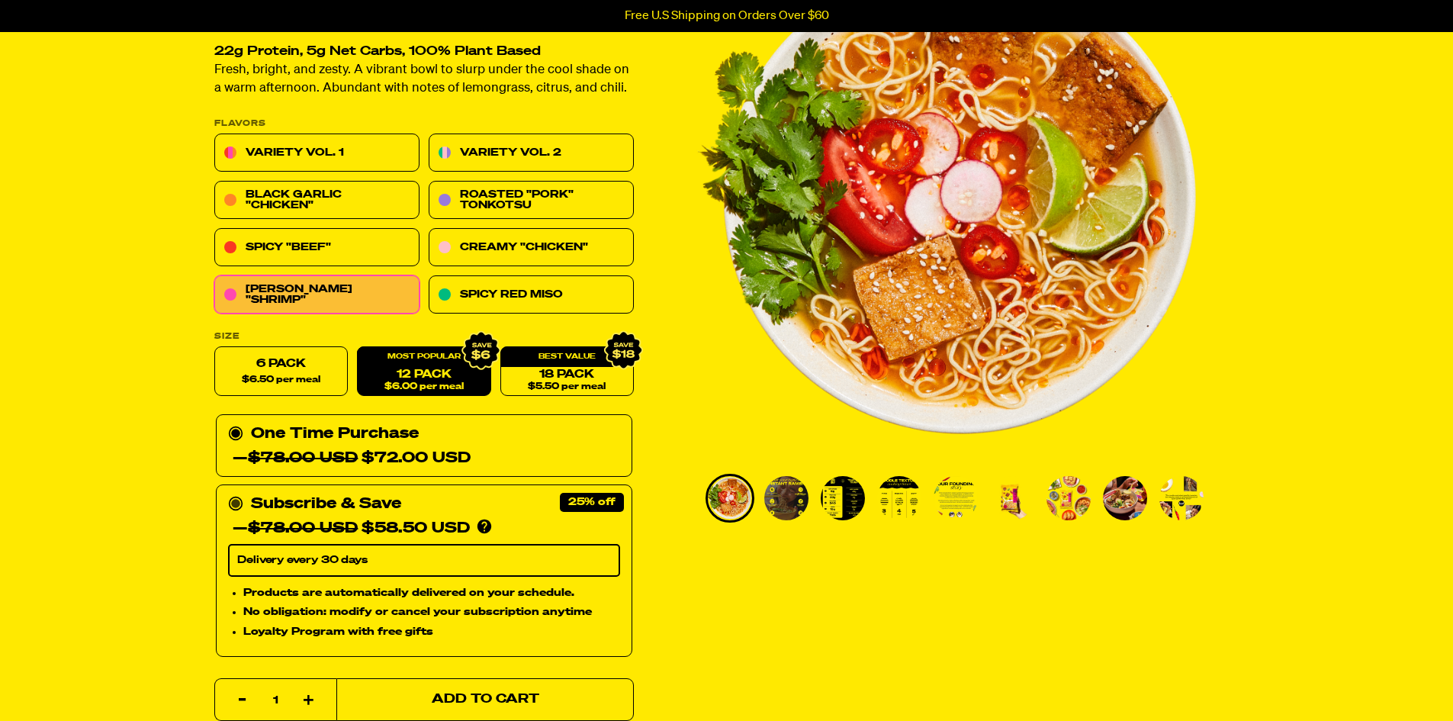
scroll to position [153, 0]
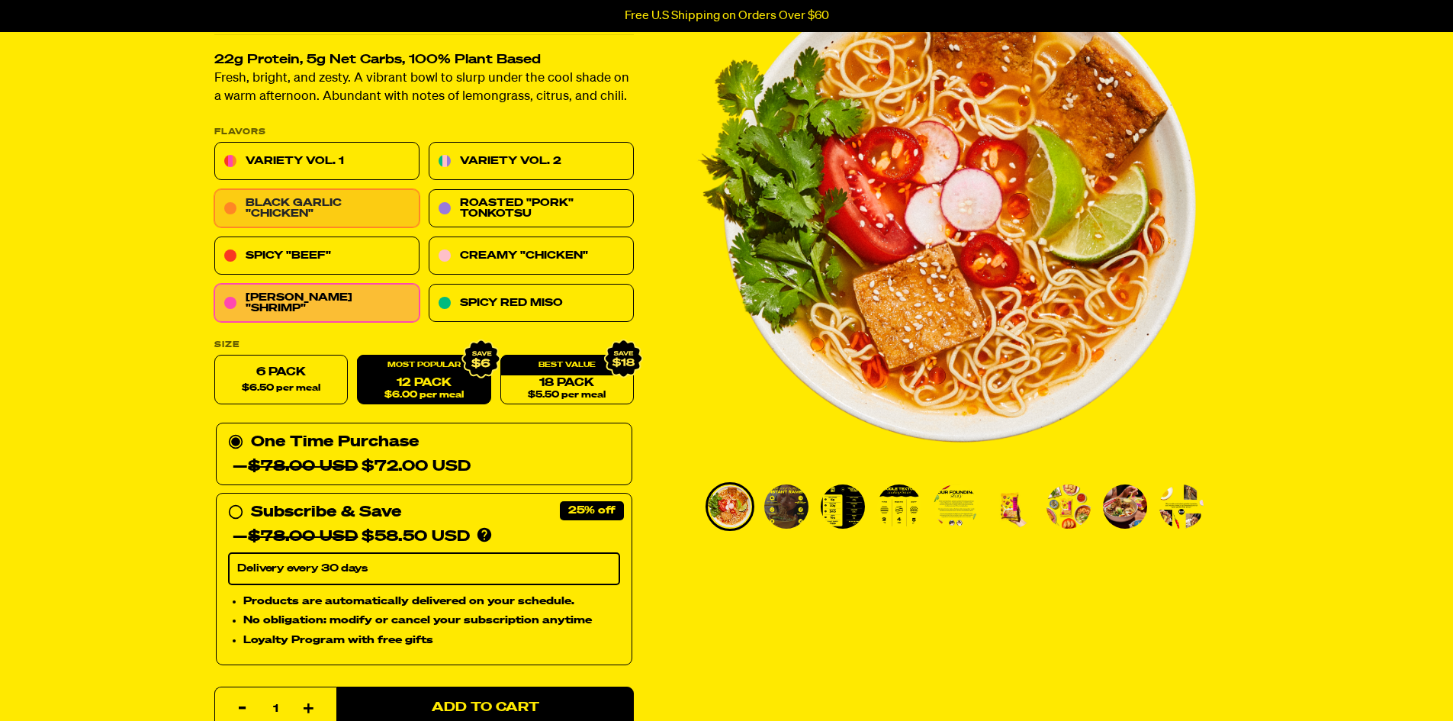
click at [321, 207] on link "Black Garlic "Chicken"" at bounding box center [316, 209] width 205 height 38
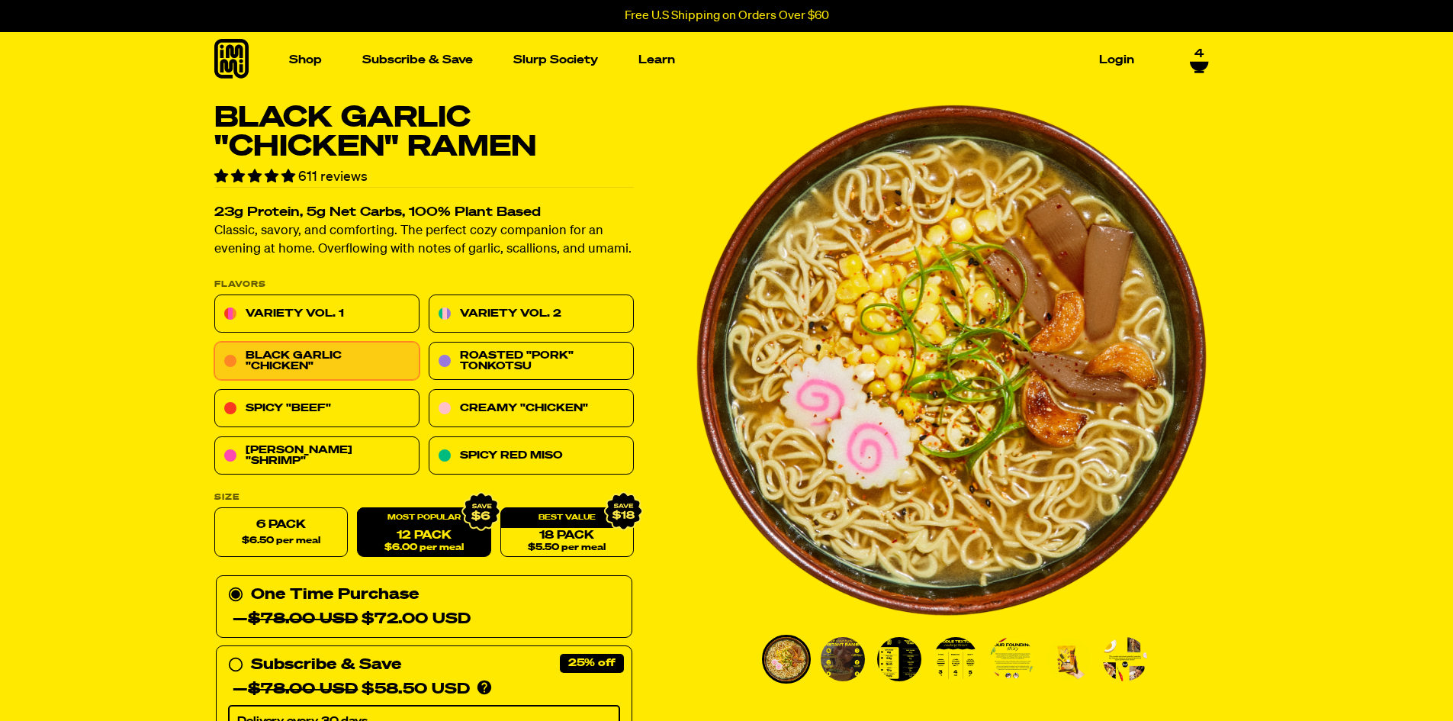
click at [409, 536] on link "12 Pack $6.00 per meal" at bounding box center [423, 533] width 133 height 50
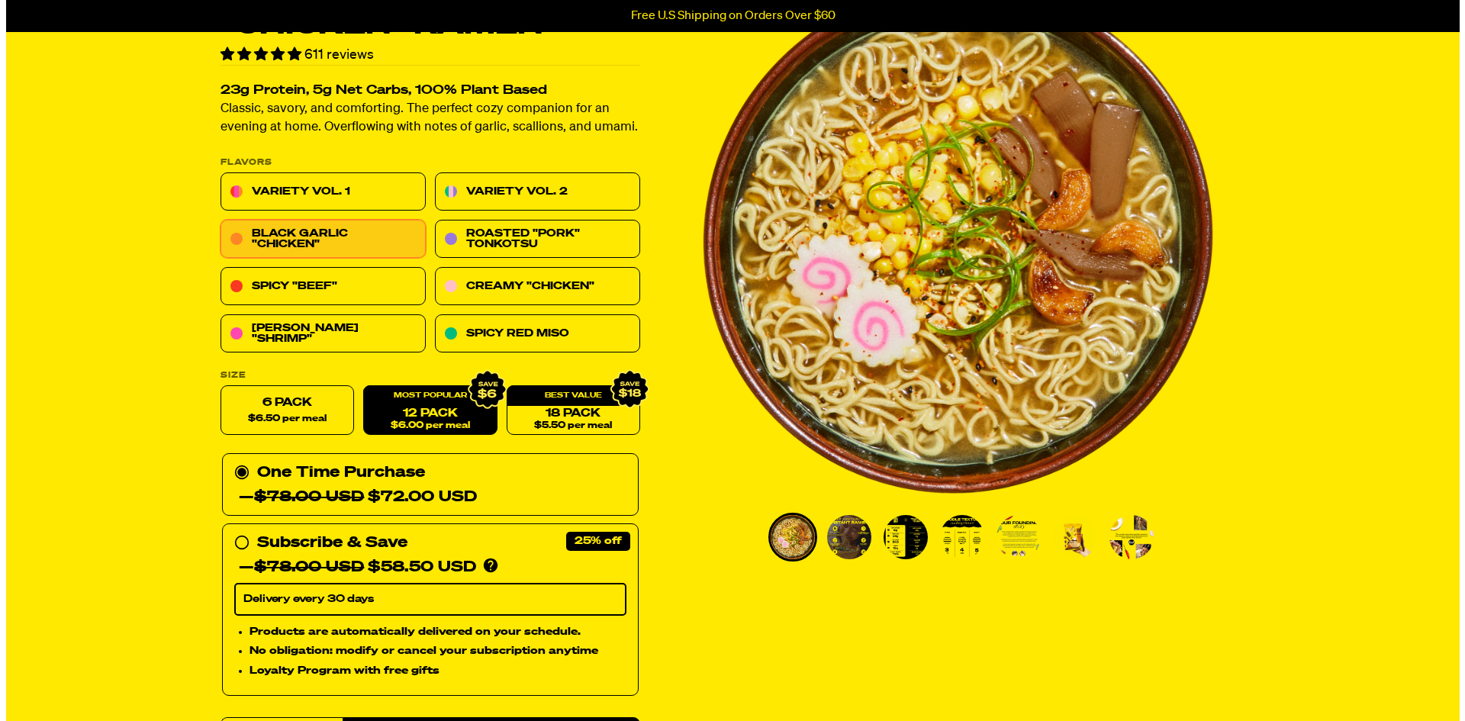
scroll to position [229, 0]
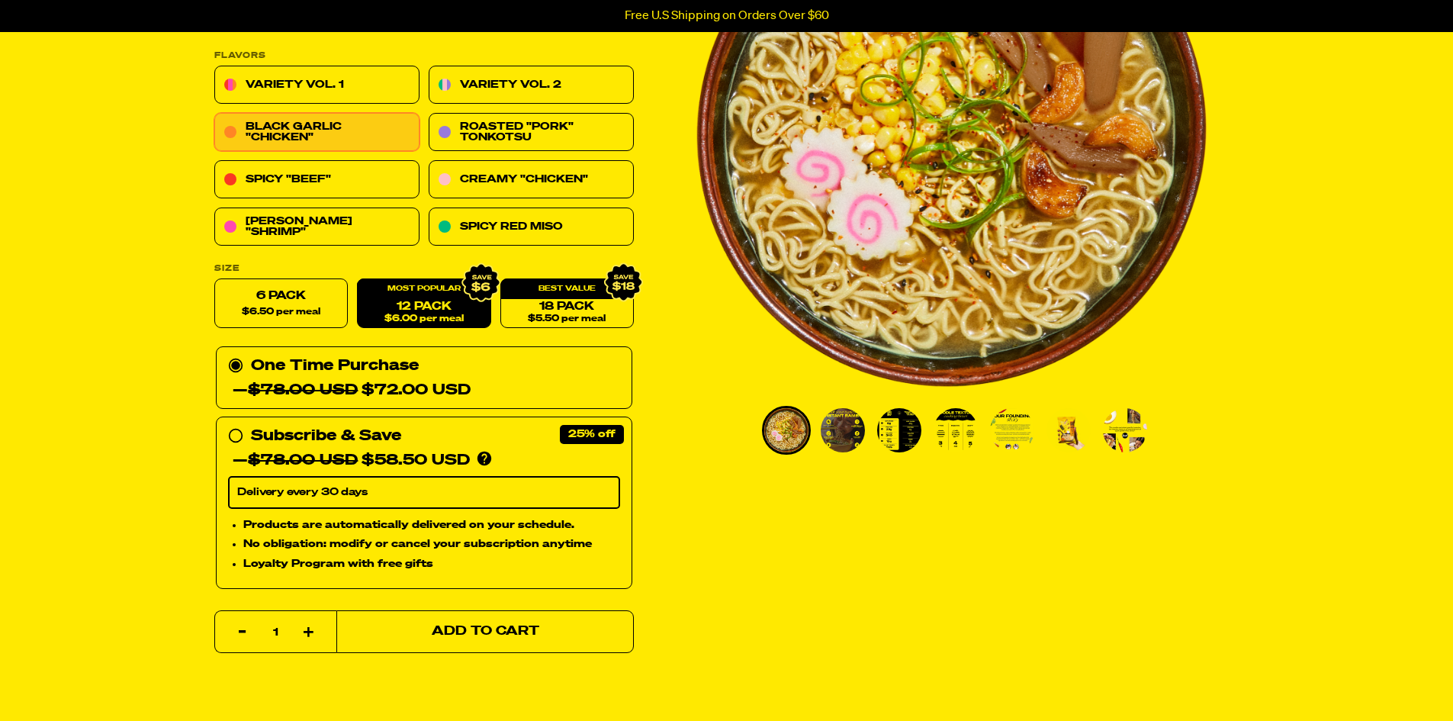
click at [487, 635] on button "Add to Cart" at bounding box center [485, 631] width 298 height 43
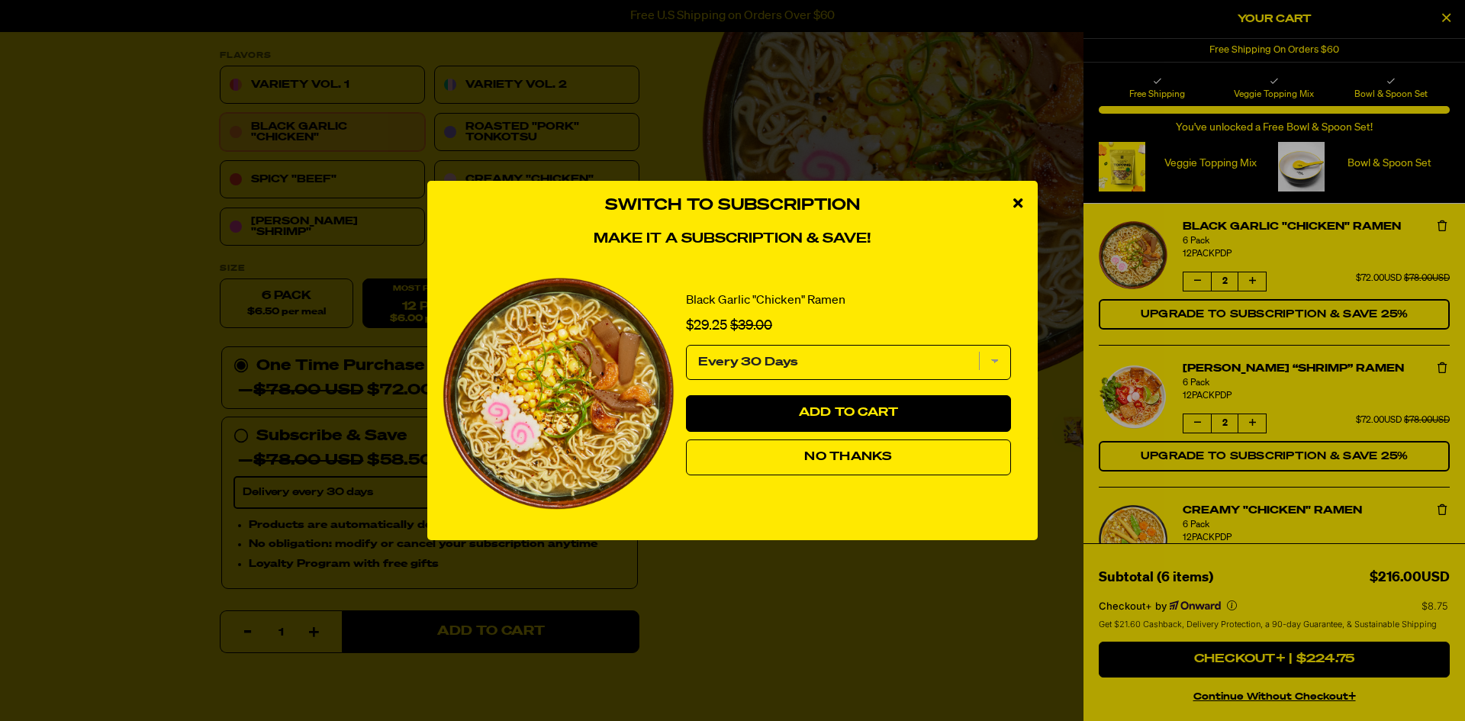
click at [873, 458] on span "No Thanks" at bounding box center [848, 457] width 88 height 12
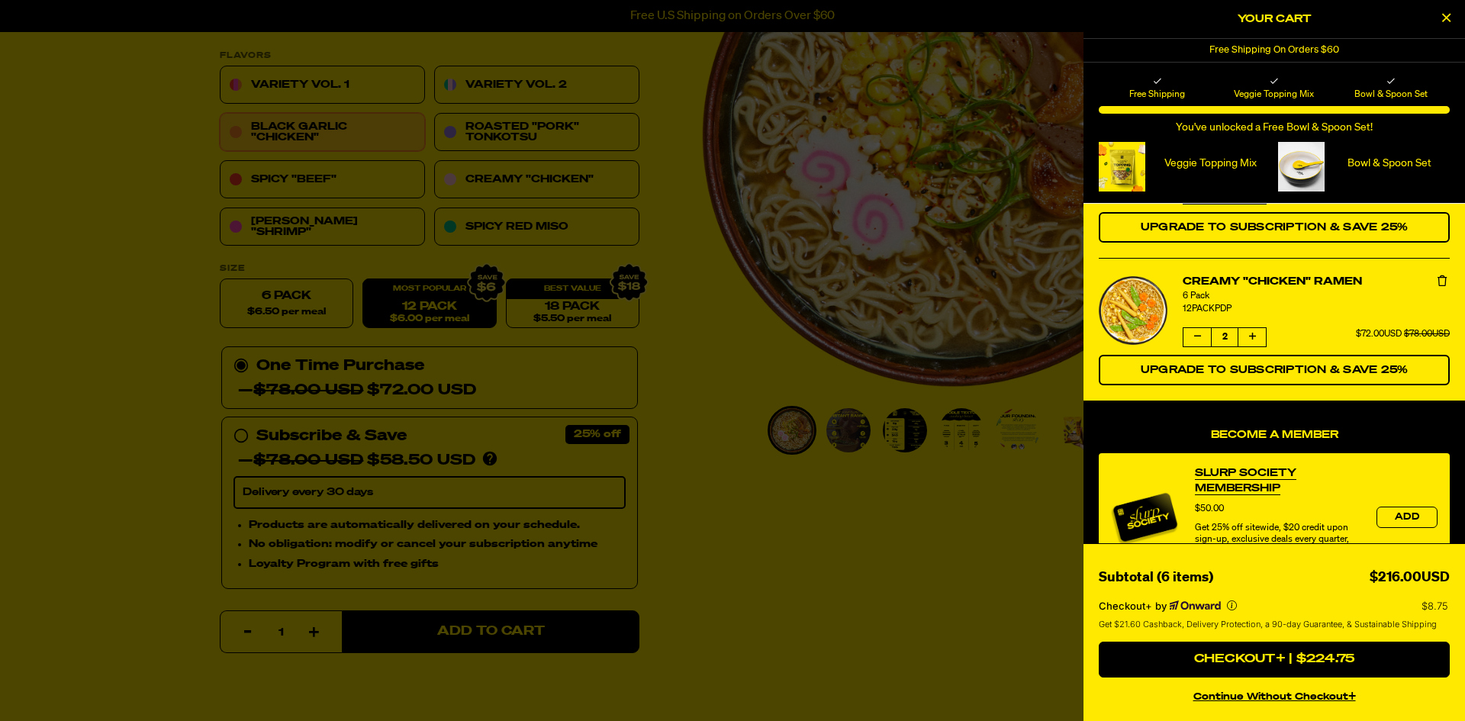
click at [891, 587] on div at bounding box center [732, 360] width 1465 height 721
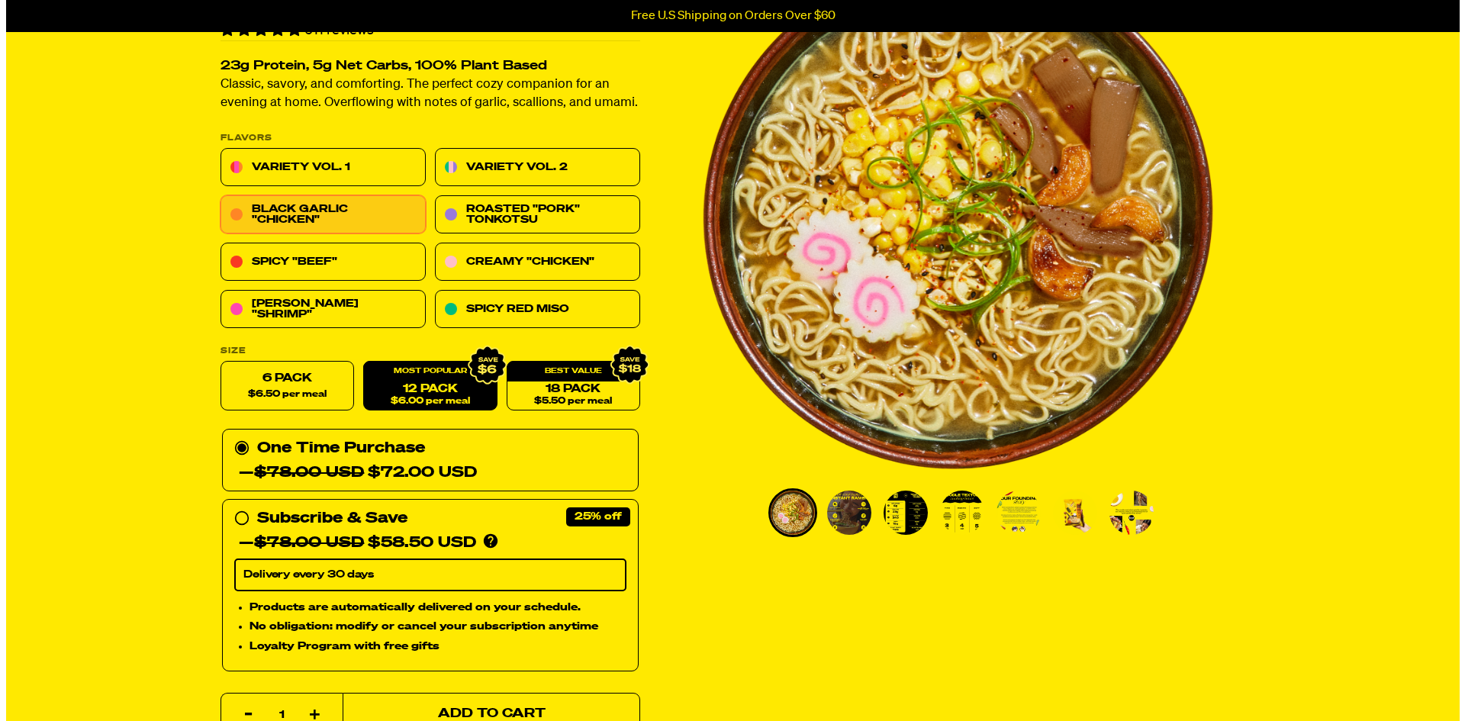
scroll to position [0, 0]
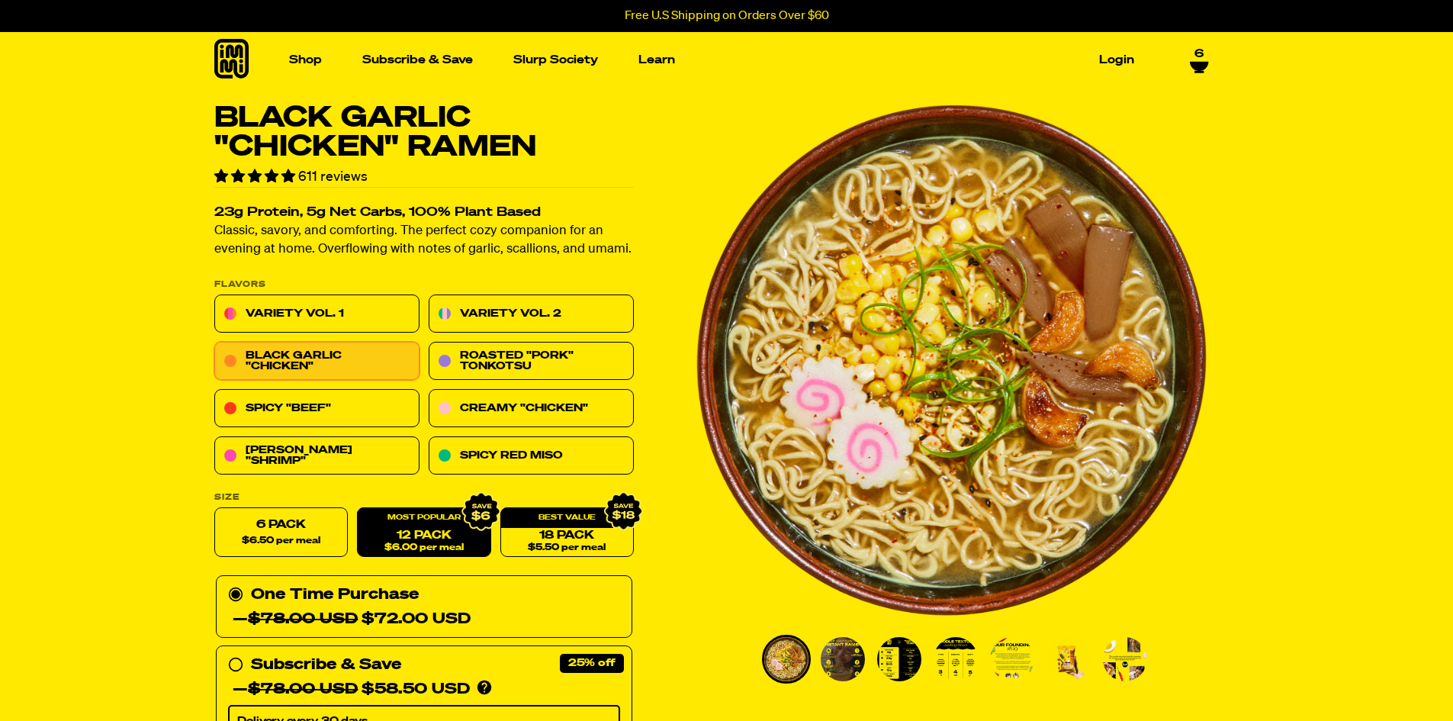
click at [1199, 51] on span "6" at bounding box center [1199, 49] width 9 height 14
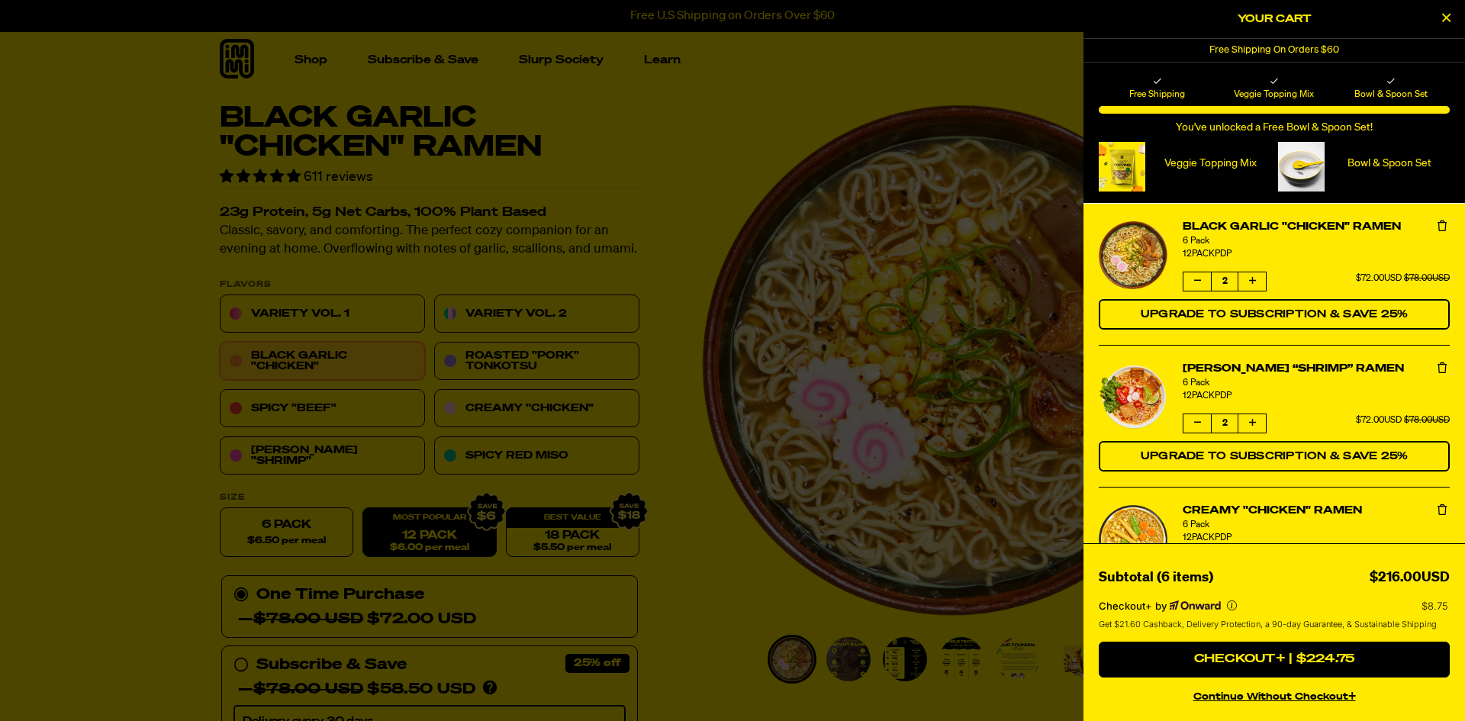
click at [609, 172] on div at bounding box center [732, 360] width 1465 height 721
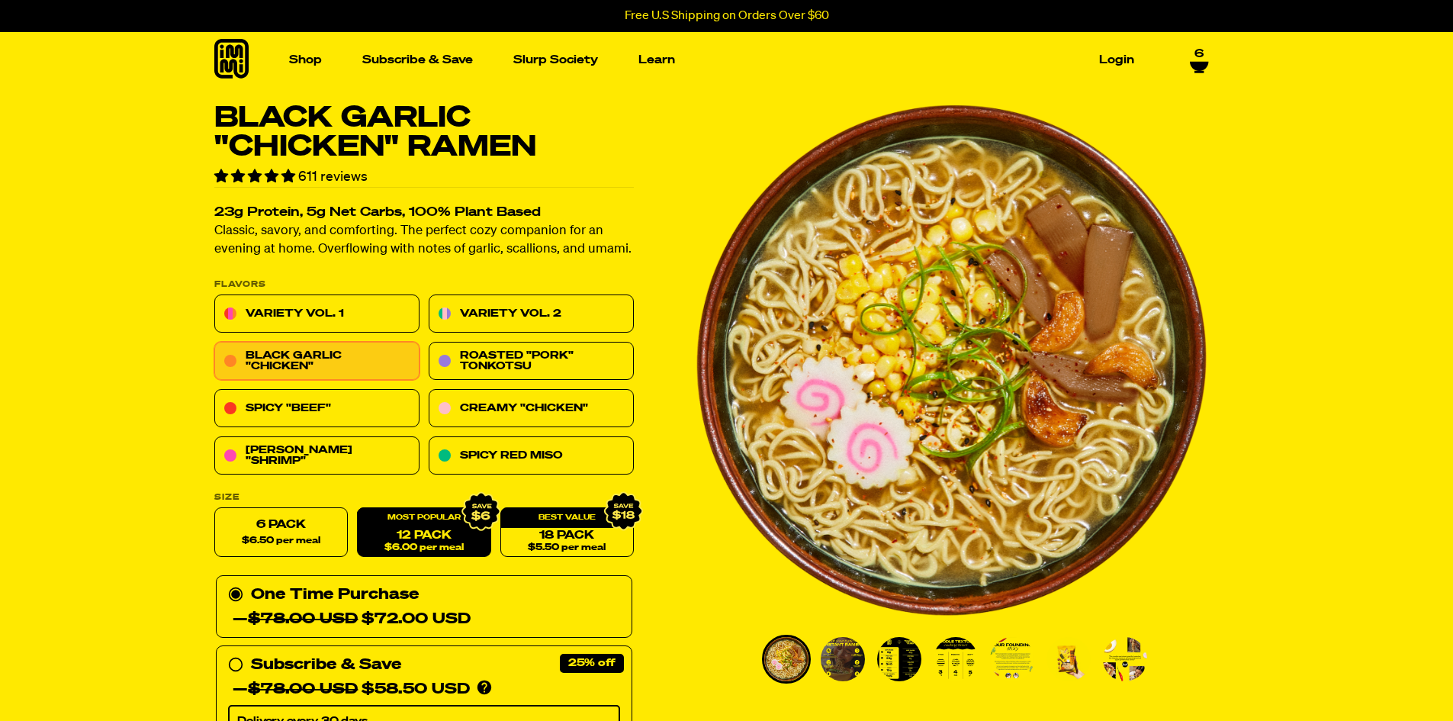
click at [1205, 55] on link "6" at bounding box center [1199, 57] width 19 height 26
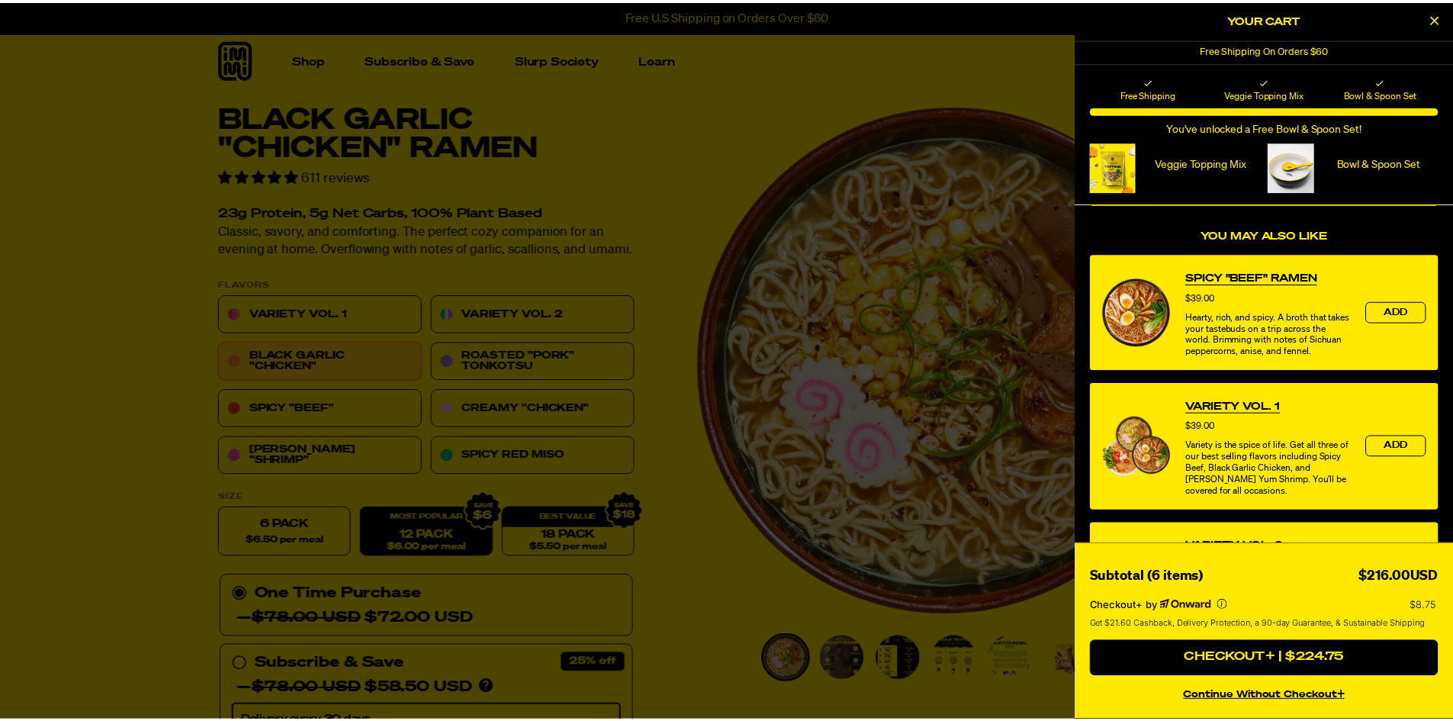
scroll to position [610, 0]
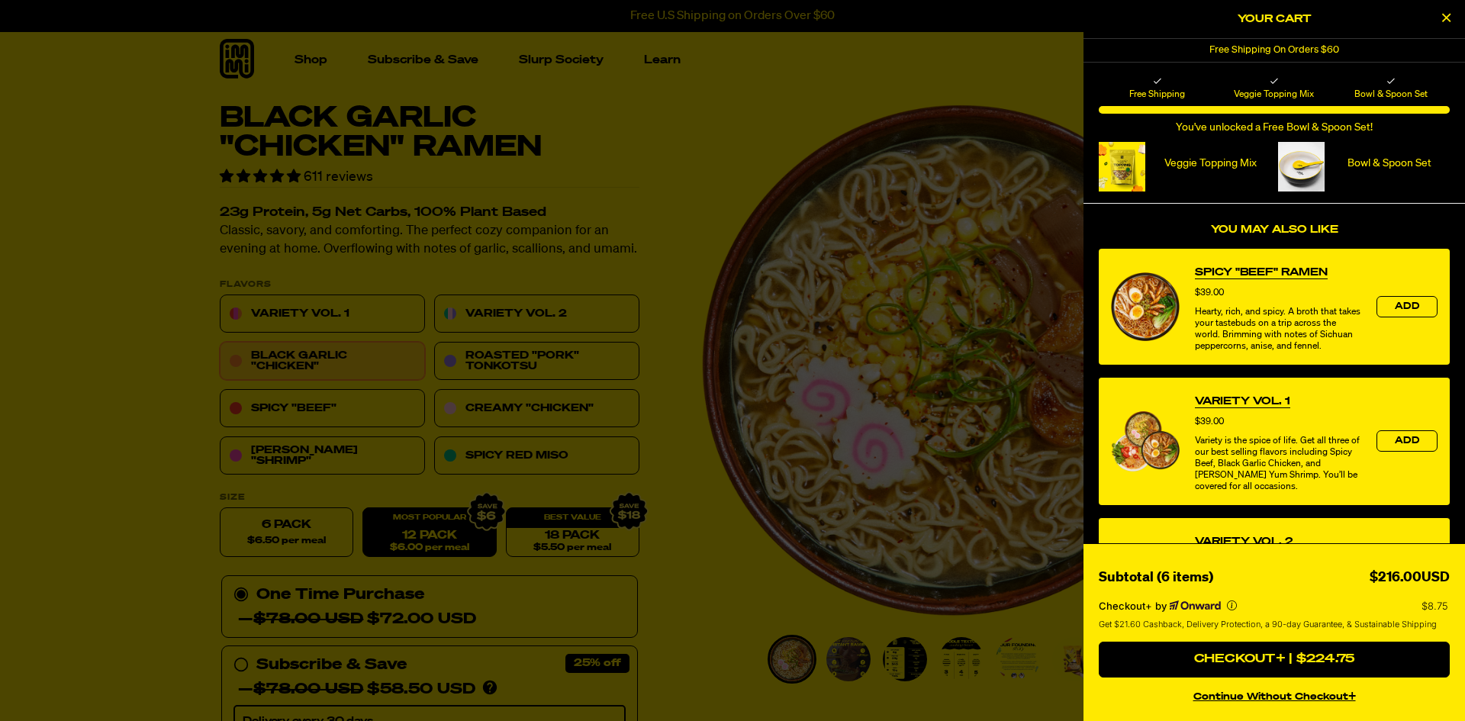
click at [687, 204] on div at bounding box center [732, 360] width 1465 height 721
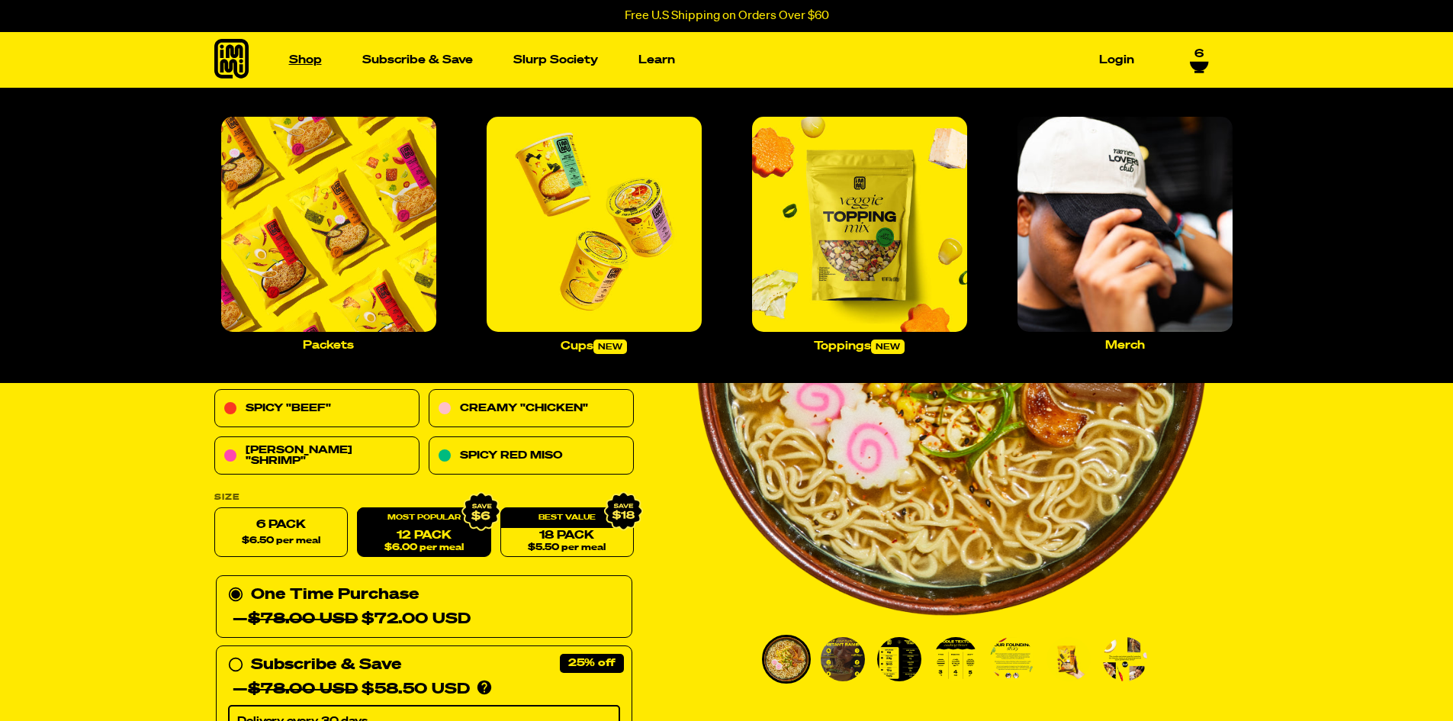
click at [317, 60] on link "Shop" at bounding box center [305, 60] width 45 height 24
click at [868, 218] on img "Main navigation" at bounding box center [859, 224] width 215 height 215
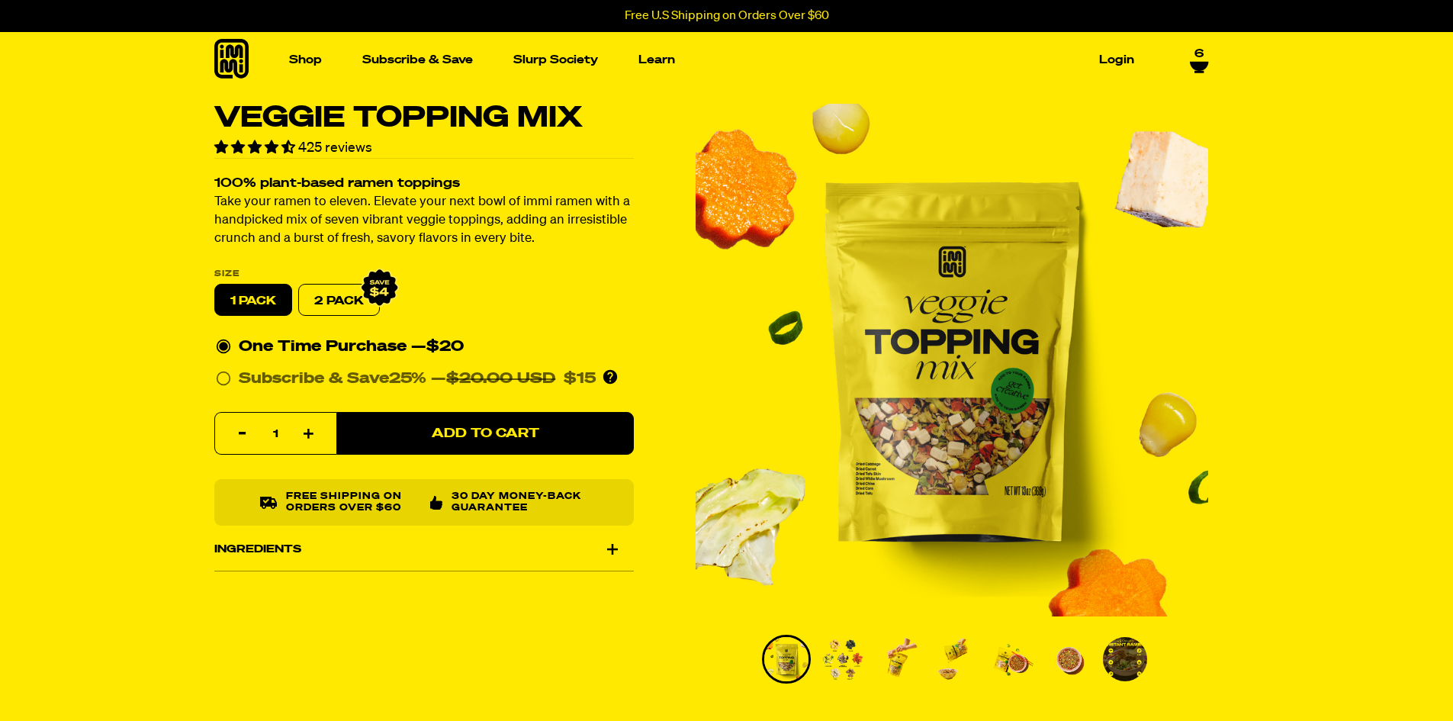
click at [835, 674] on img "Go to slide 2" at bounding box center [843, 659] width 44 height 44
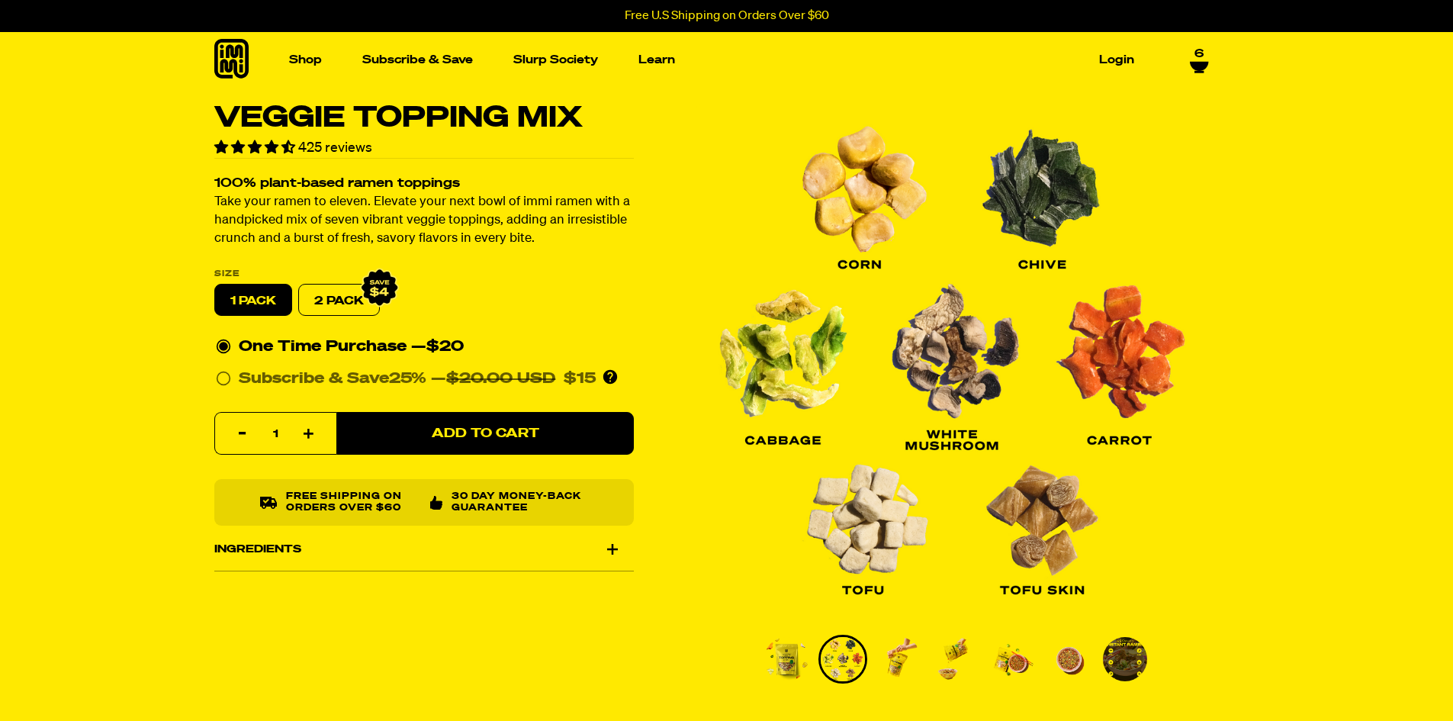
click at [898, 658] on img "Go to slide 3" at bounding box center [899, 659] width 44 height 44
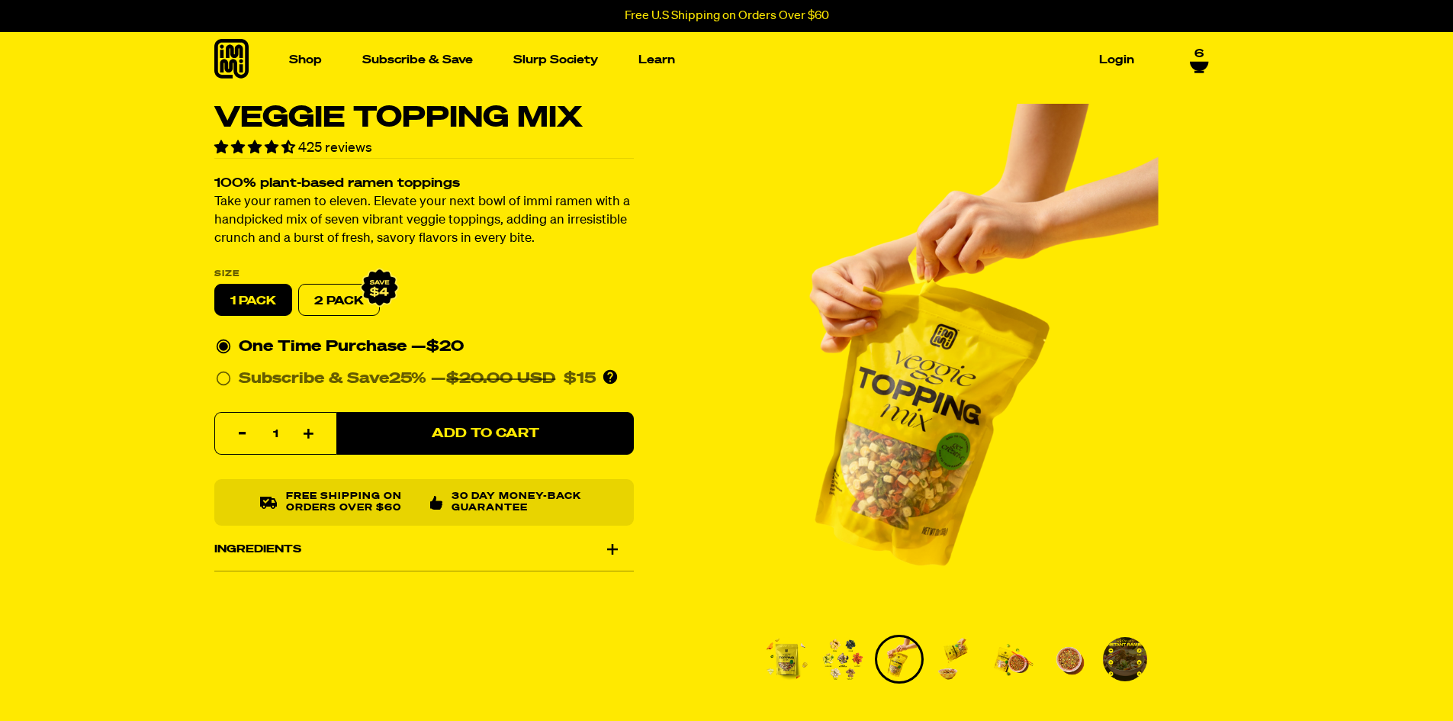
click at [961, 657] on img "Go to slide 4" at bounding box center [956, 659] width 44 height 44
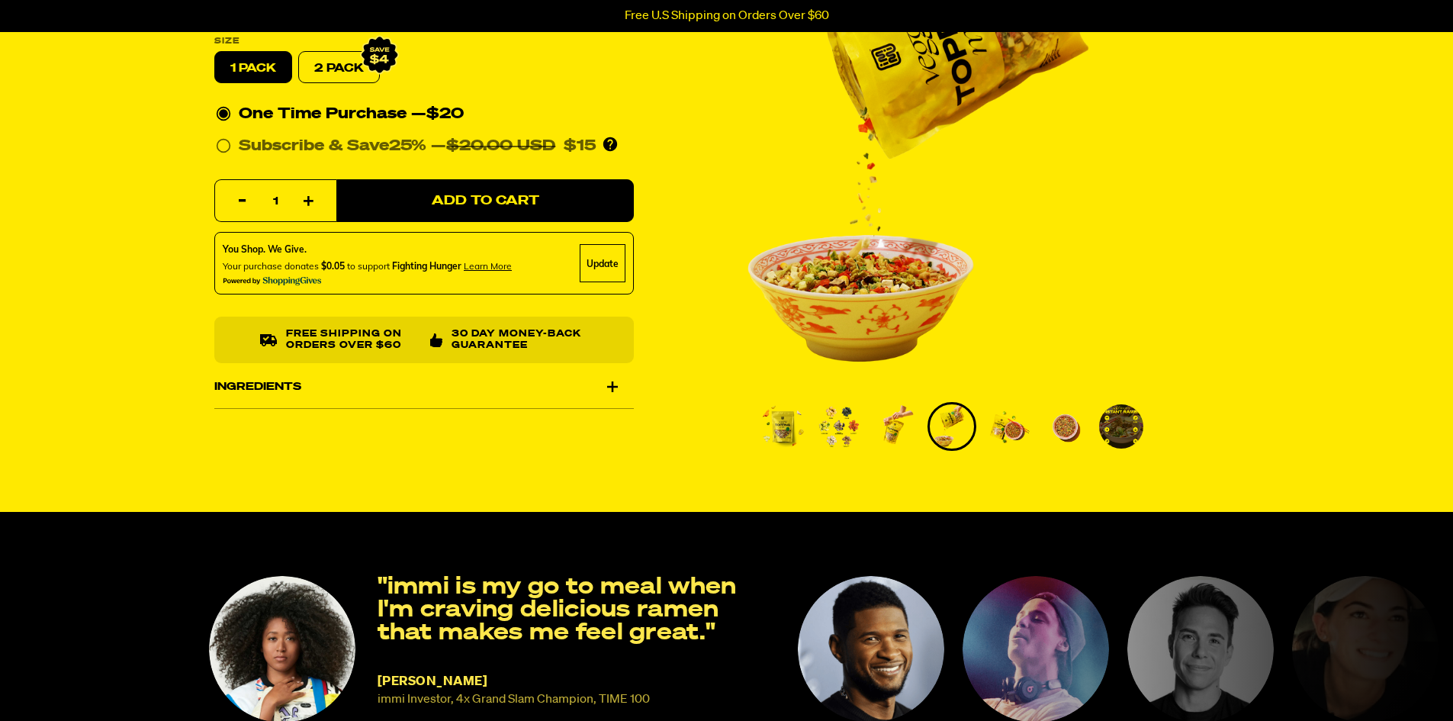
scroll to position [229, 0]
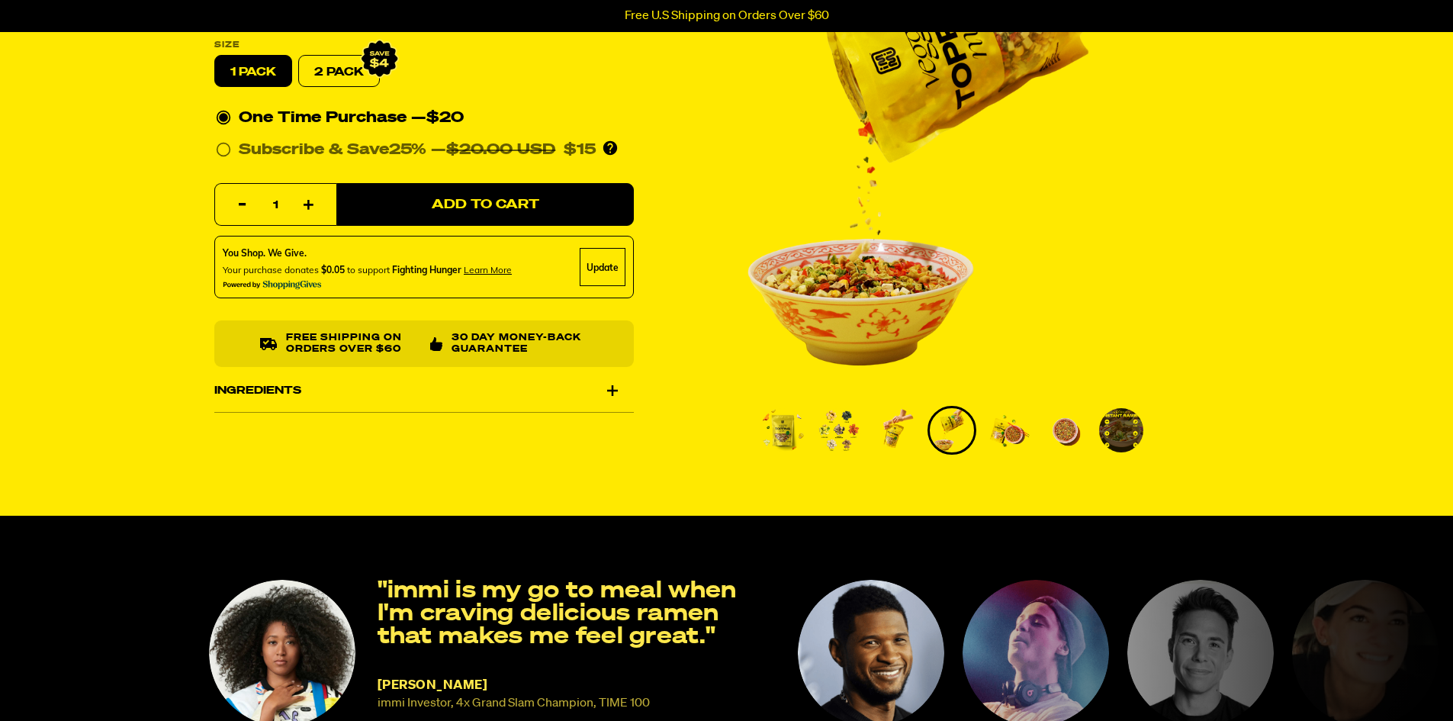
click at [627, 388] on div "Ingredients" at bounding box center [424, 390] width 420 height 43
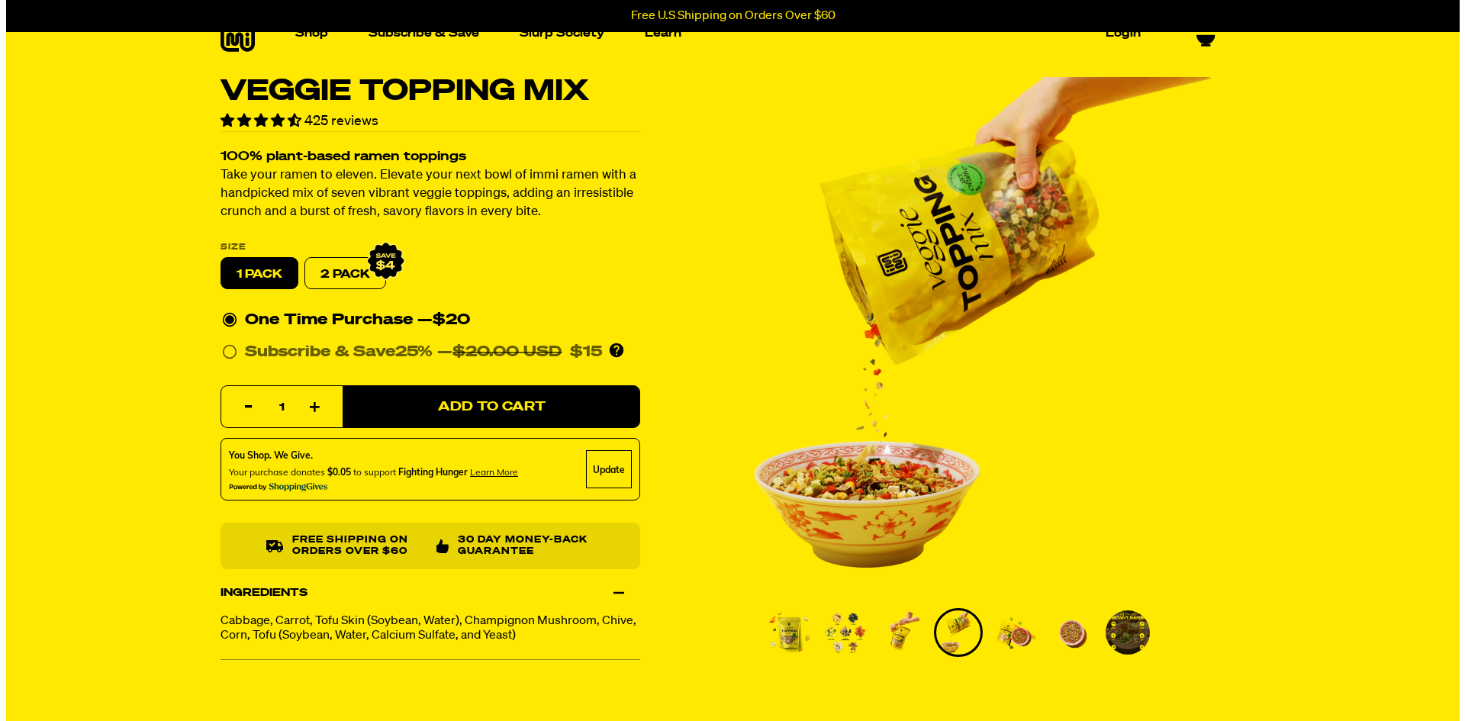
scroll to position [0, 0]
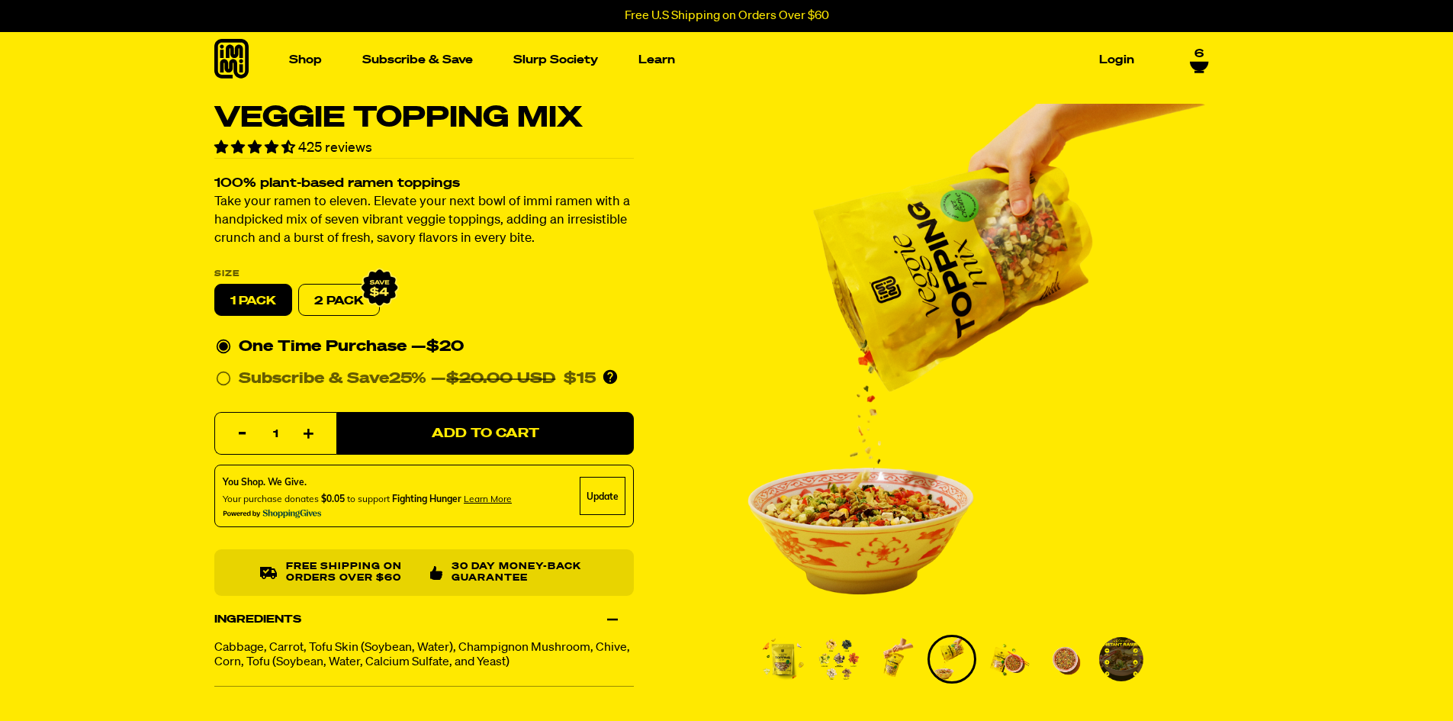
click at [1198, 55] on span "6" at bounding box center [1199, 54] width 9 height 14
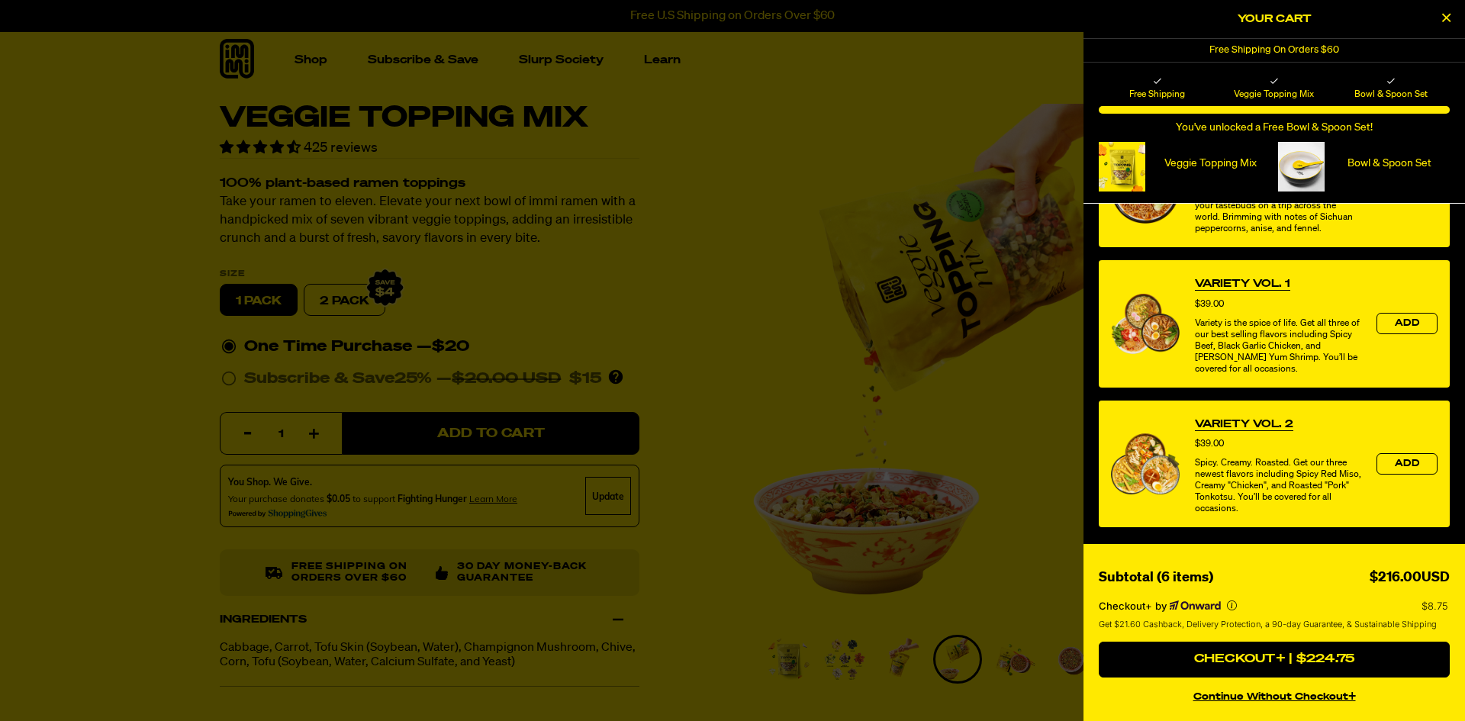
scroll to position [751, 0]
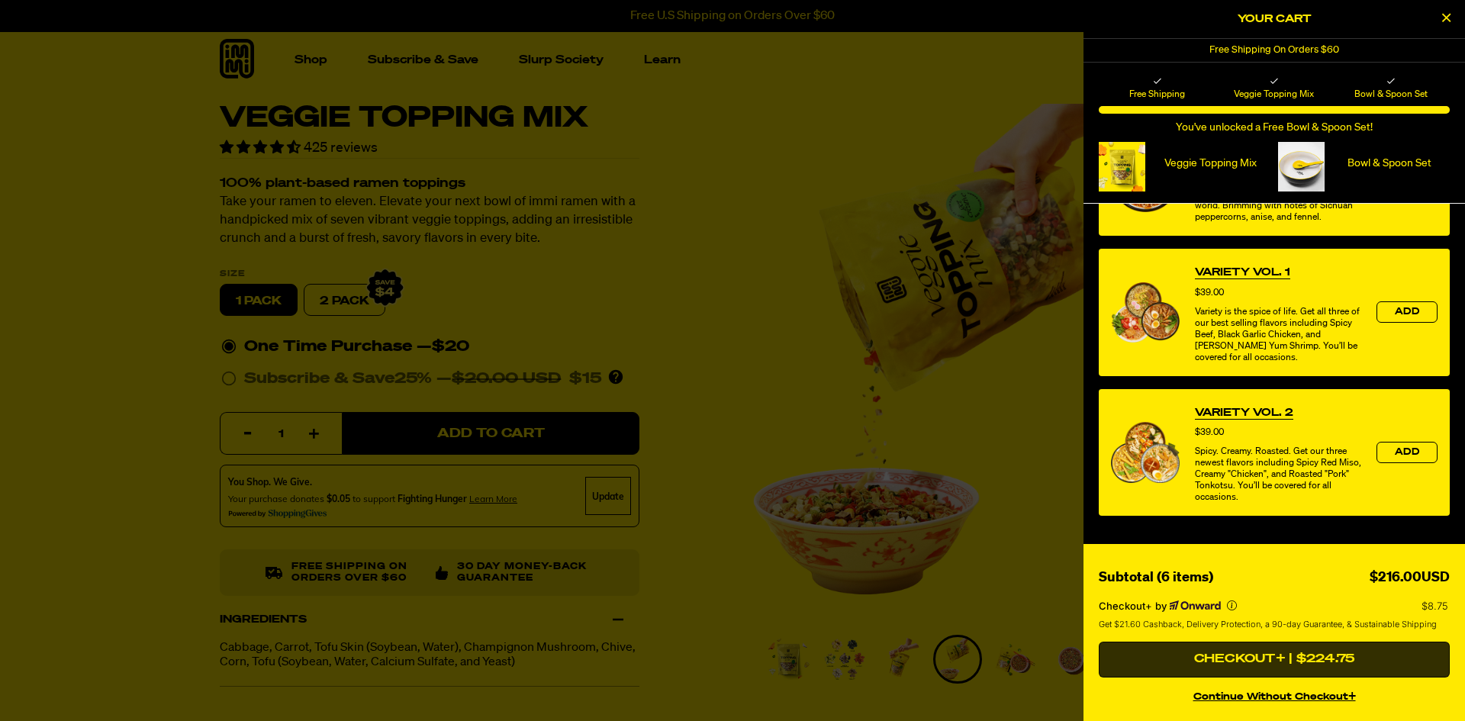
click at [1192, 664] on button "Checkout+ | $224.75" at bounding box center [1273, 660] width 351 height 37
